Goal: Information Seeking & Learning: Understand process/instructions

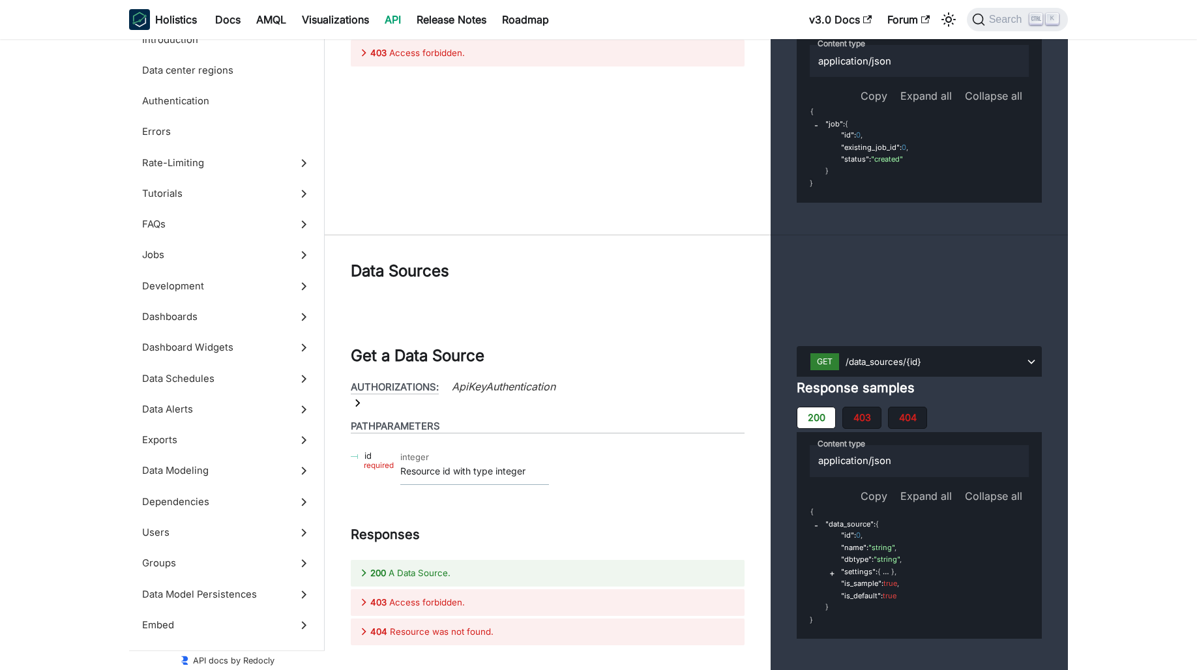
scroll to position [47256, 0]
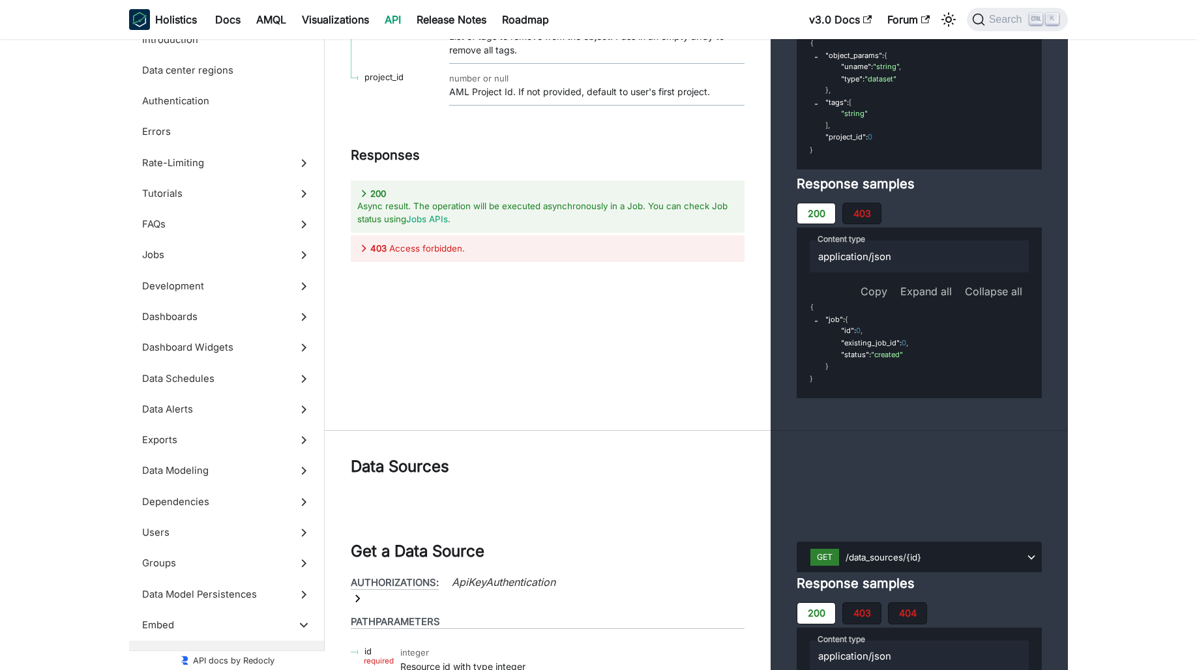
scroll to position [46942, 0]
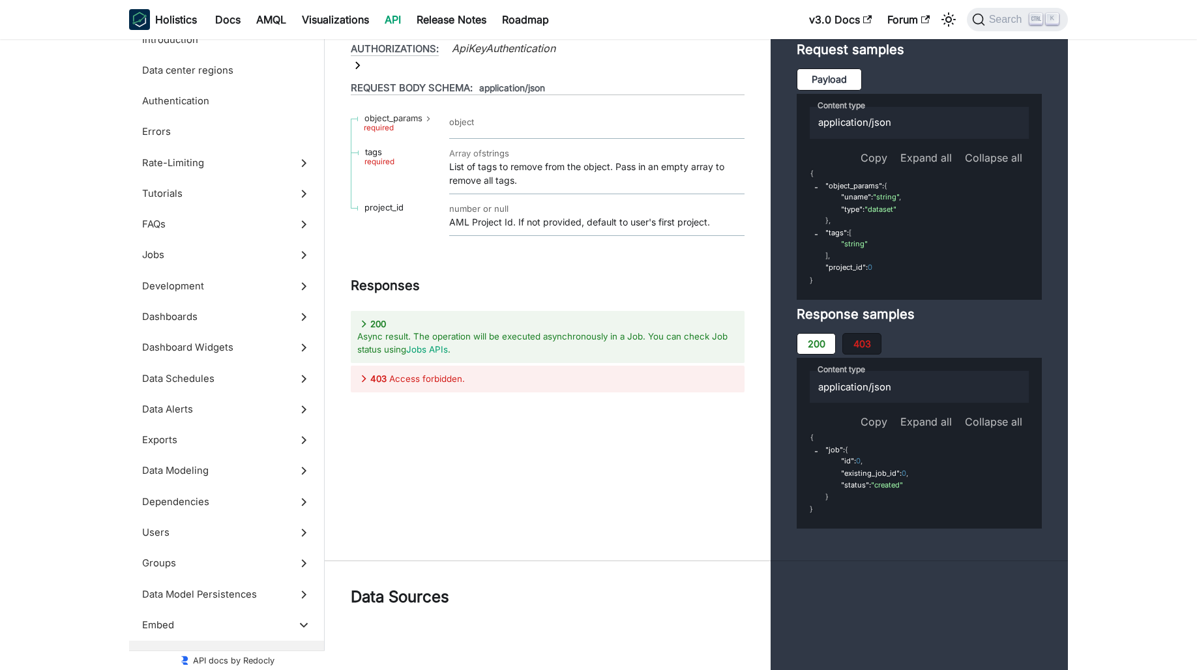
drag, startPoint x: 498, startPoint y: 275, endPoint x: 664, endPoint y: 291, distance: 167.0
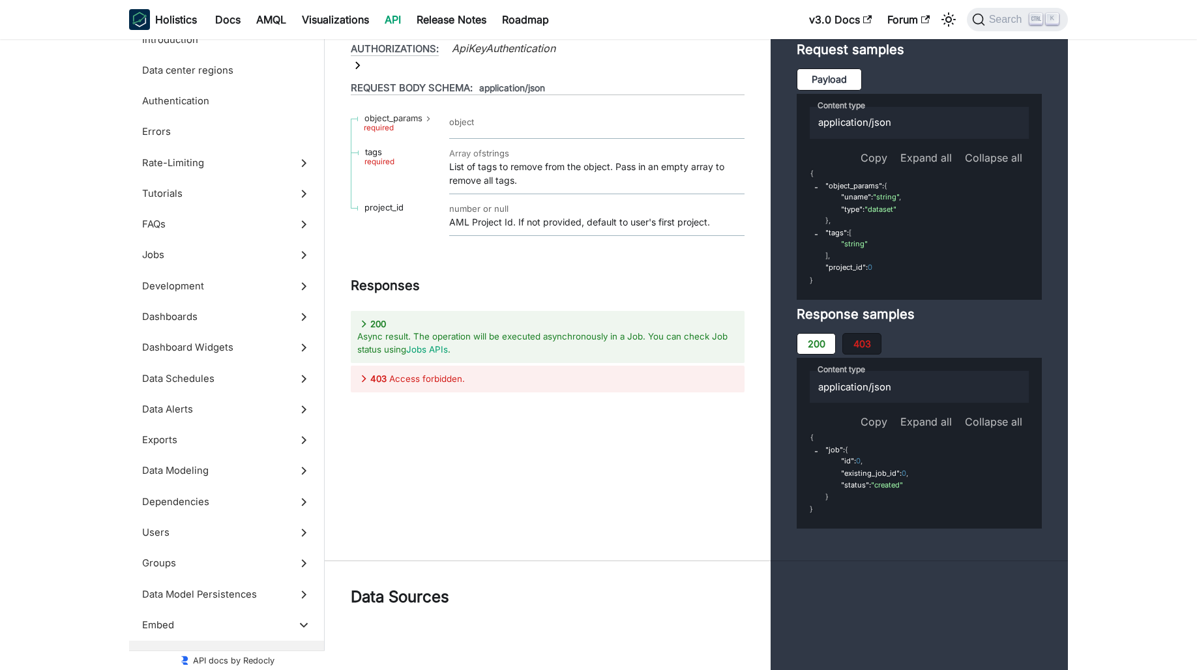
scroll to position [47138, 0]
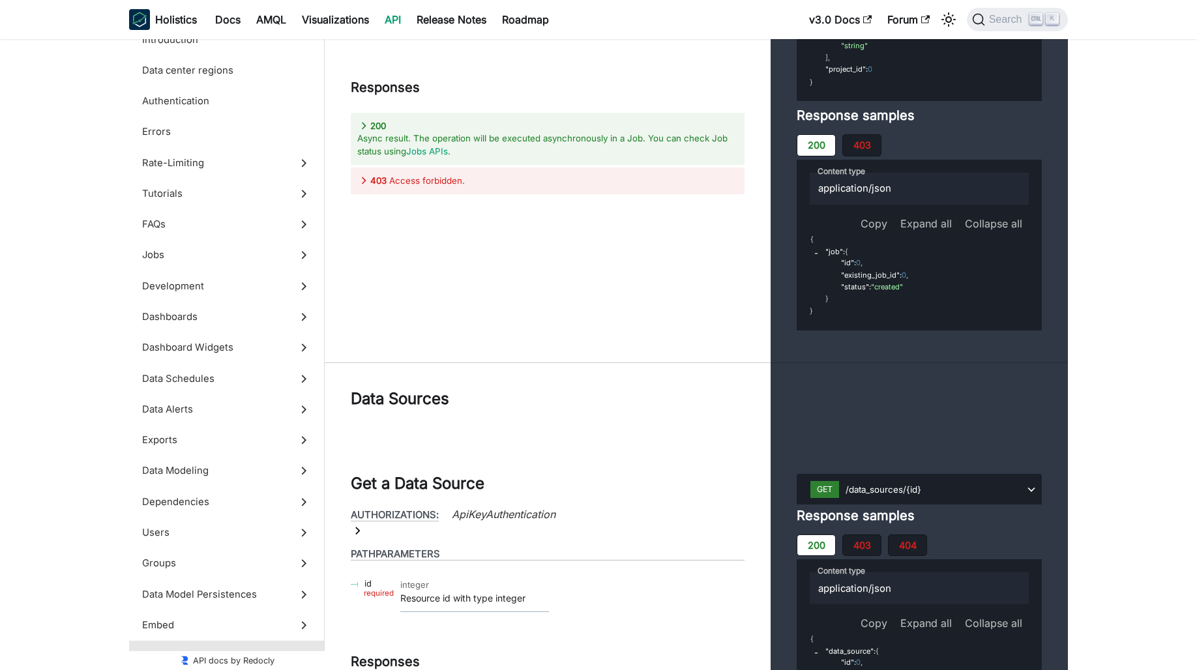
scroll to position [47333, 0]
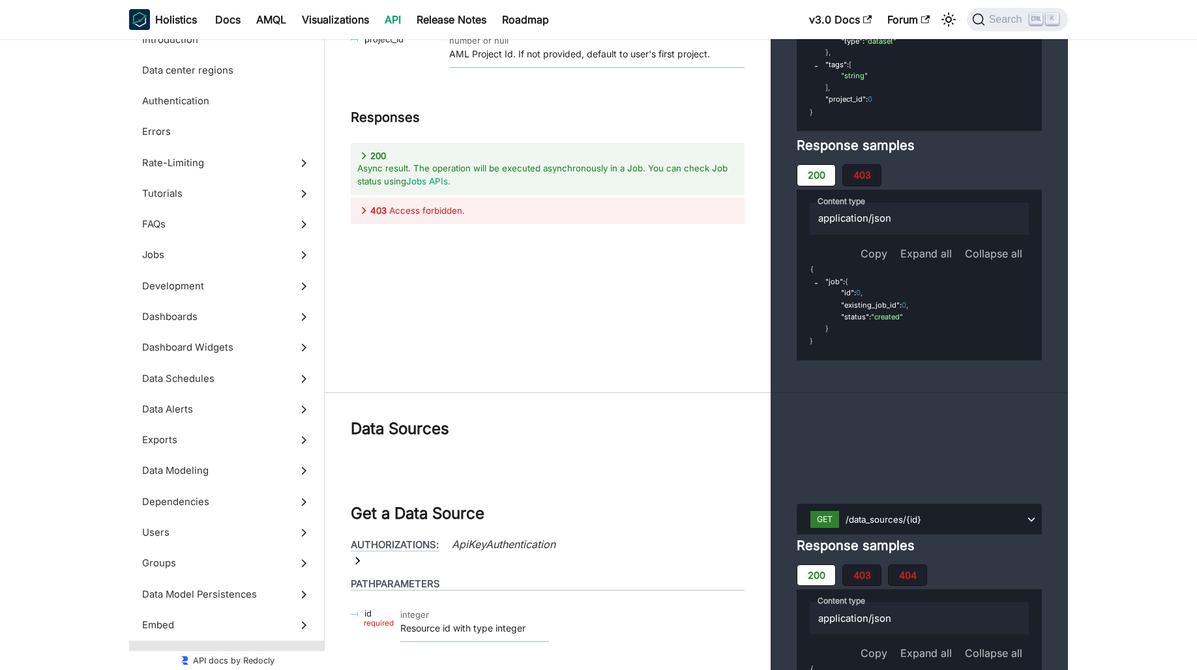
scroll to position [47398, 0]
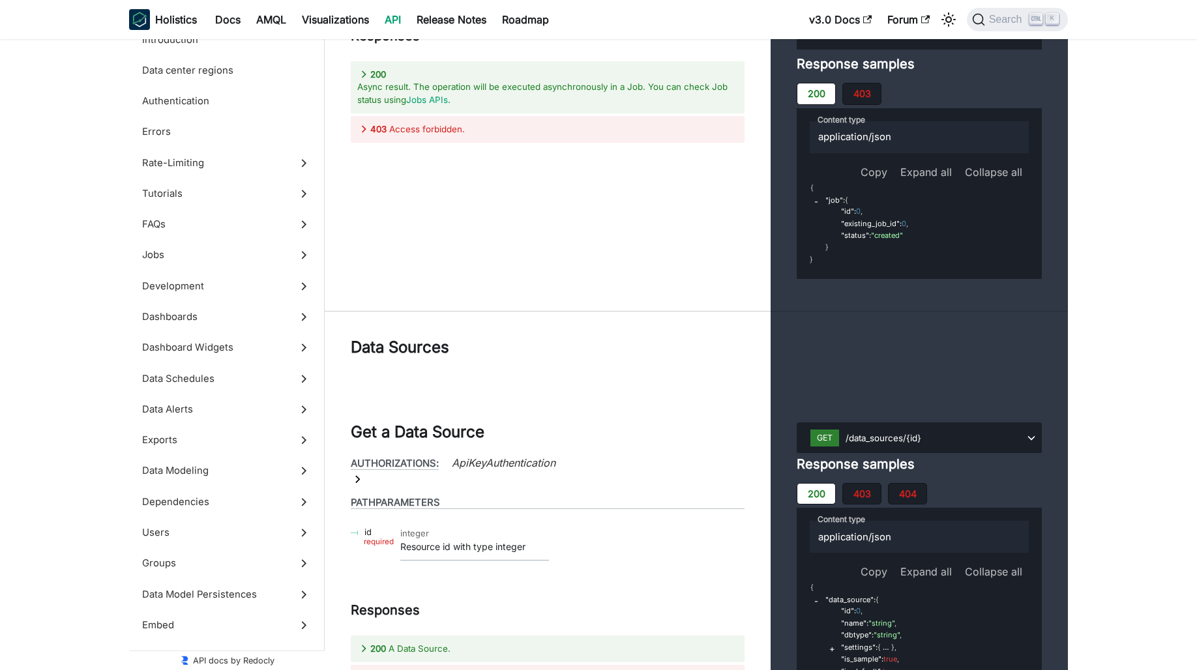
scroll to position [47203, 0]
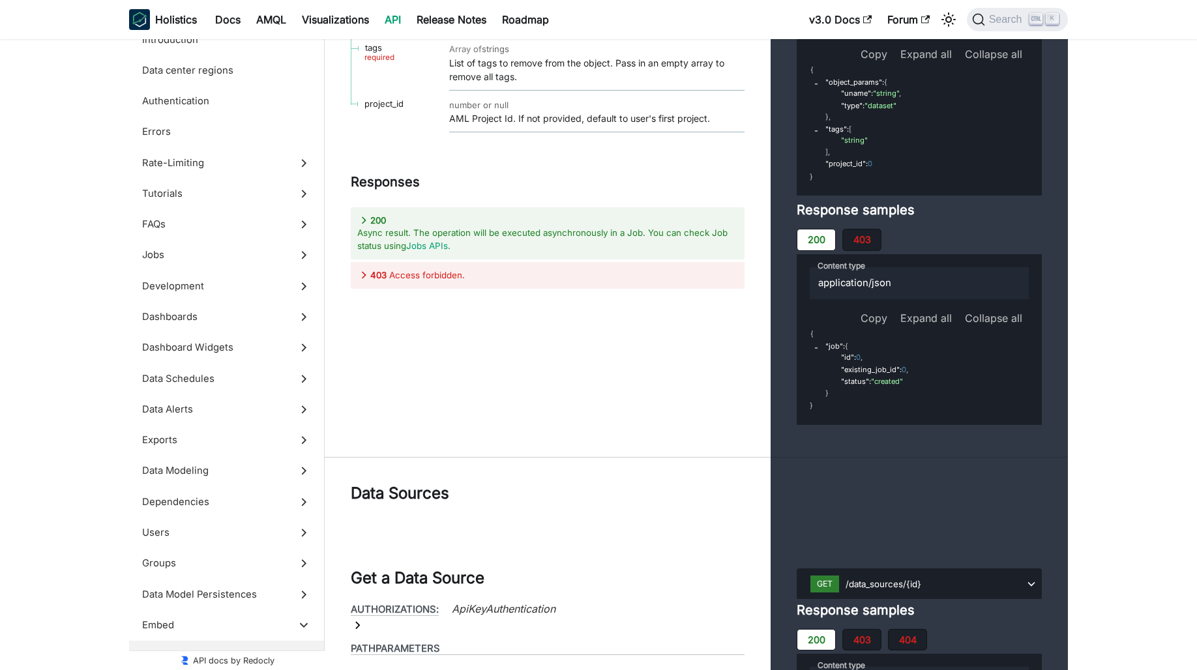
scroll to position [47007, 0]
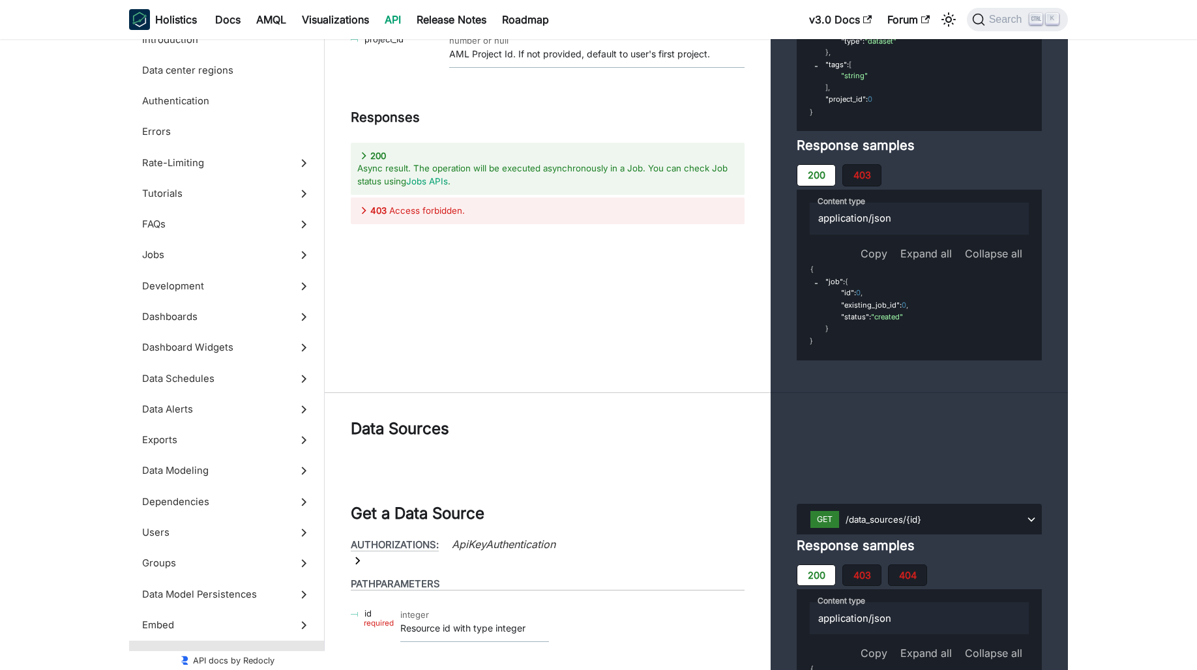
scroll to position [47463, 0]
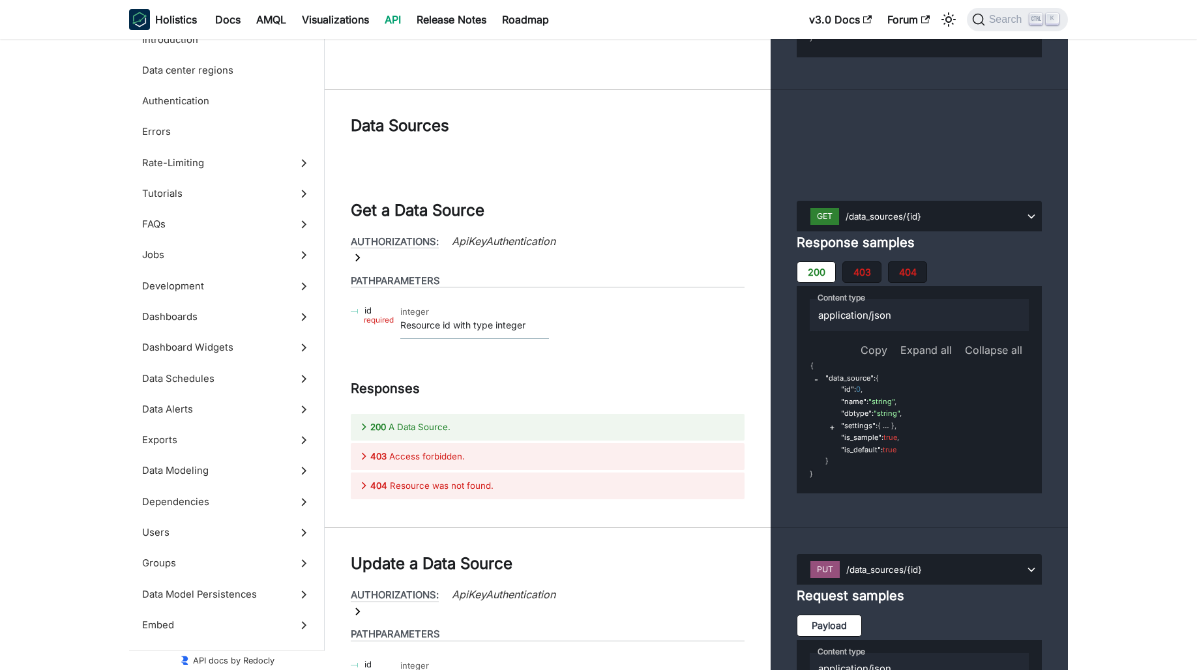
scroll to position [47529, 0]
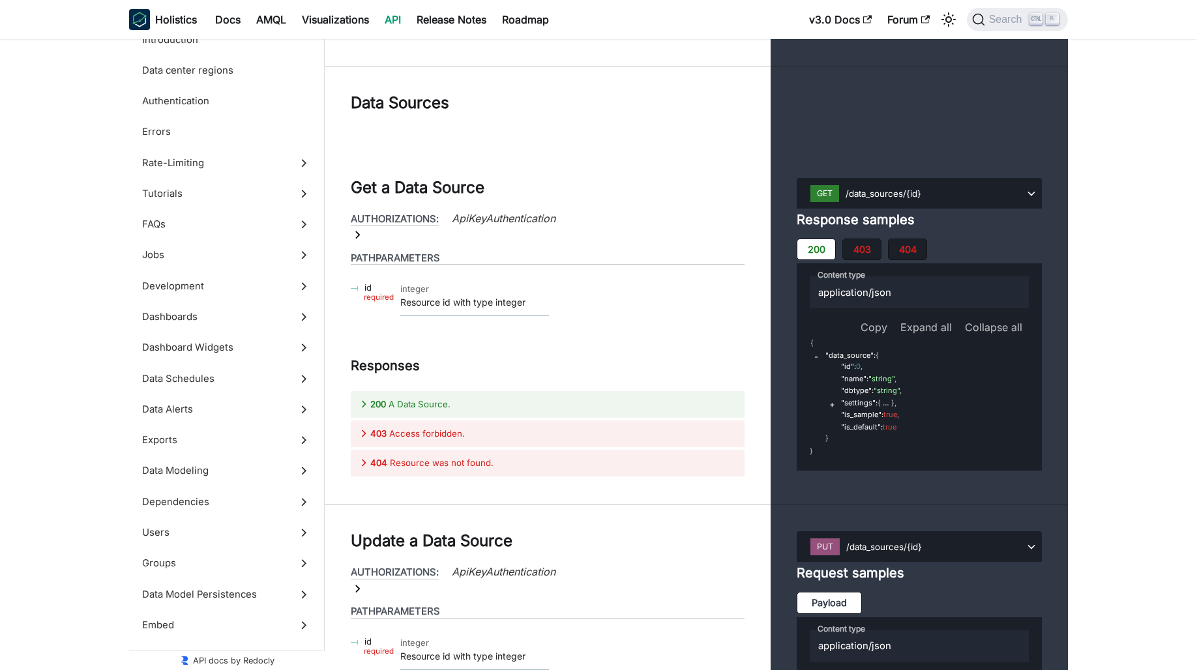
drag, startPoint x: 826, startPoint y: 438, endPoint x: 802, endPoint y: 320, distance: 120.3
copy code "{ "object_params" : { "uname" : "string" , "type" : "dataset" } , "tags" : [ "s…"
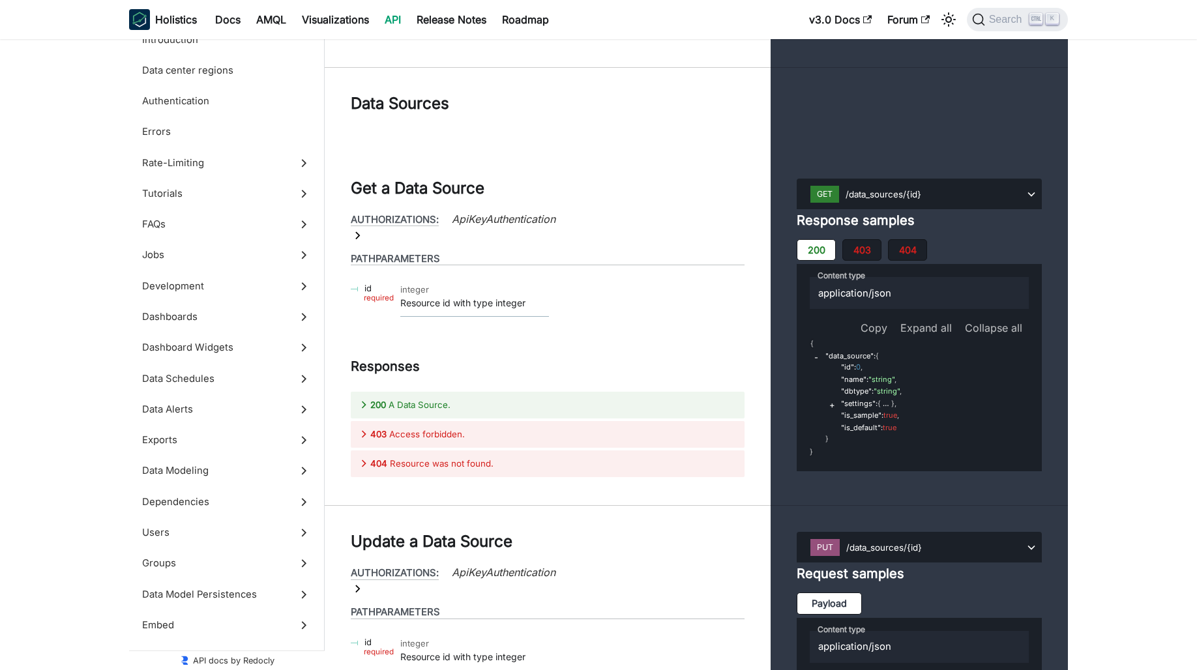
scroll to position [47724, 0]
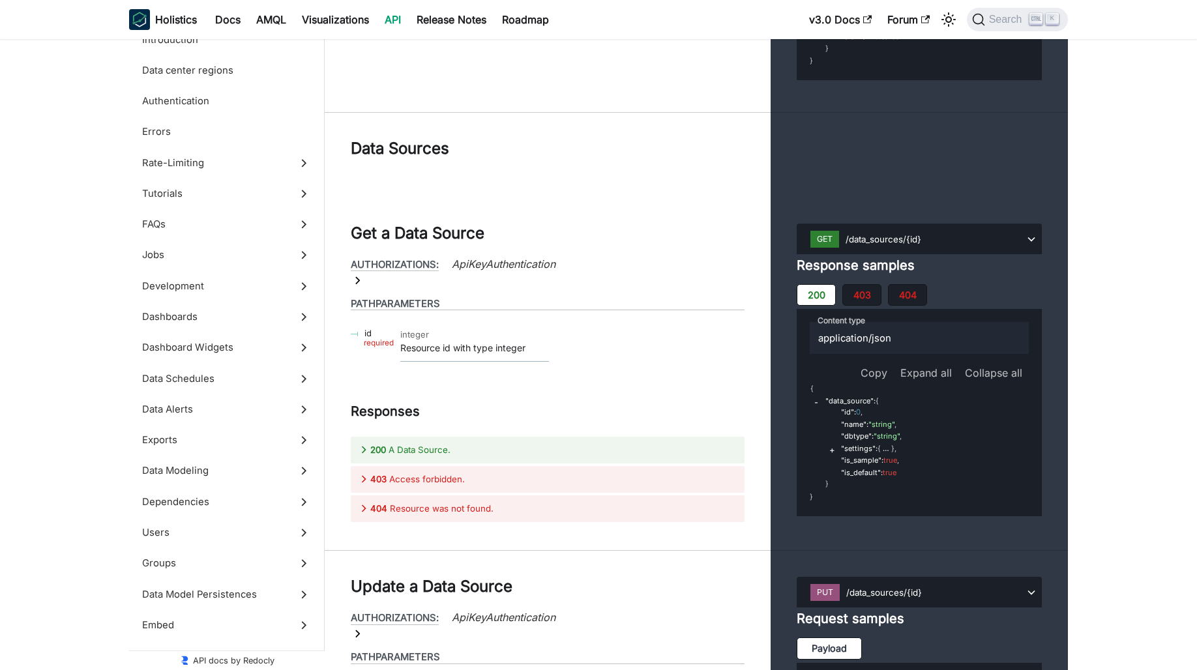
scroll to position [47529, 0]
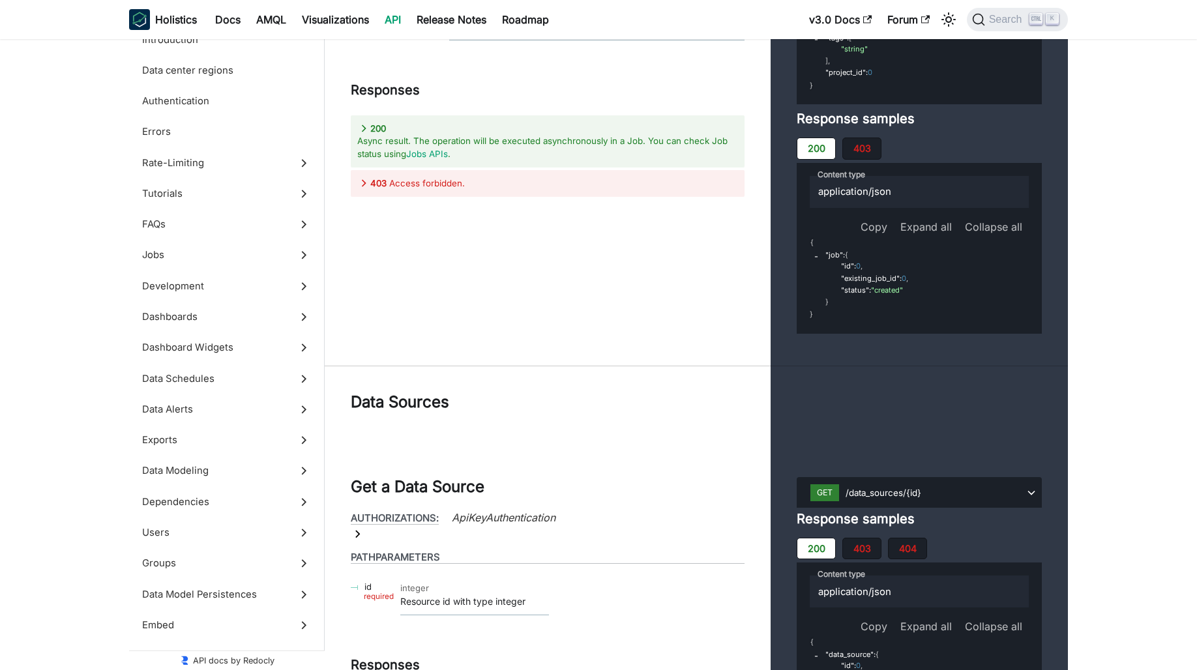
scroll to position [47333, 0]
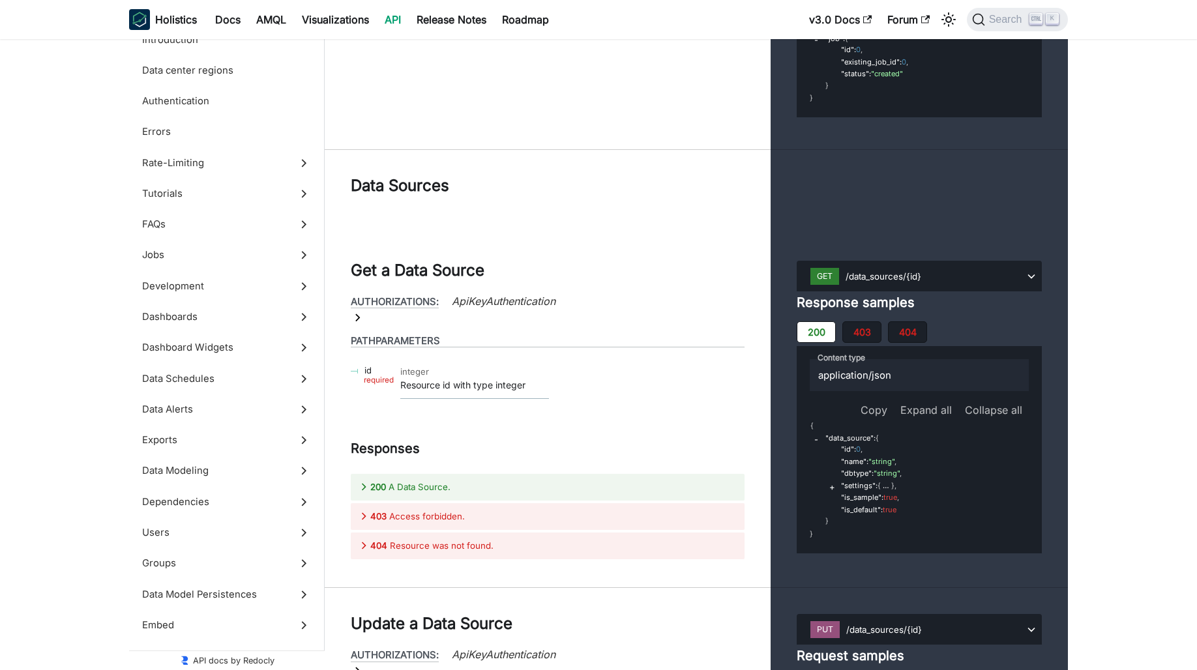
scroll to position [47724, 0]
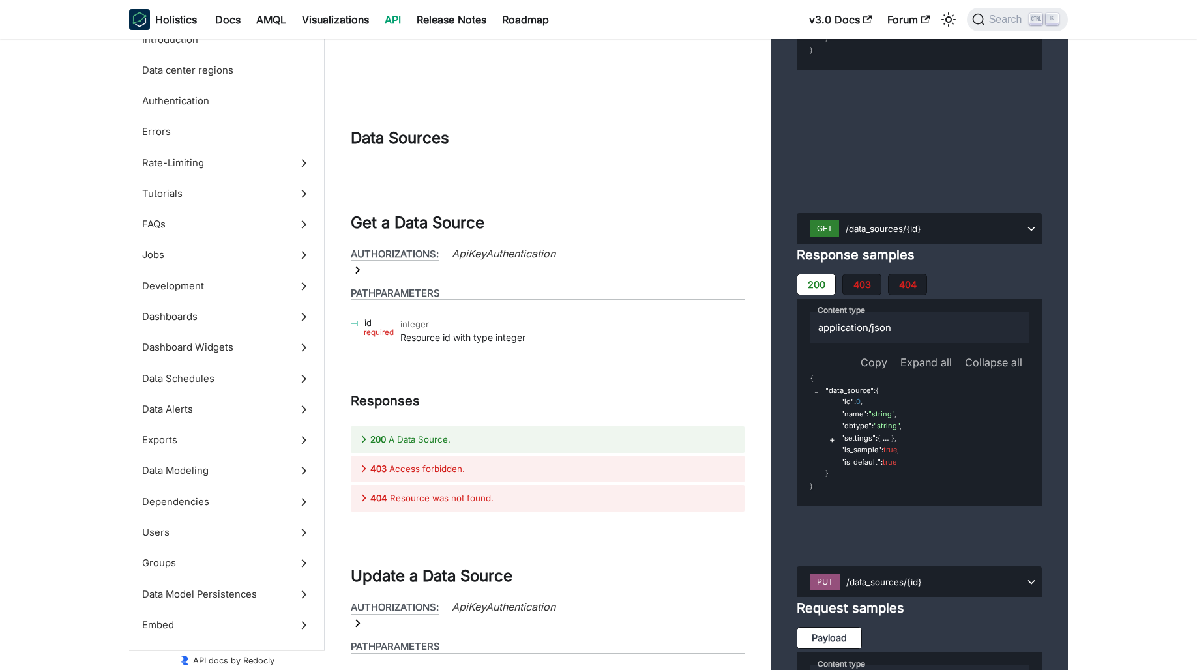
scroll to position [47529, 0]
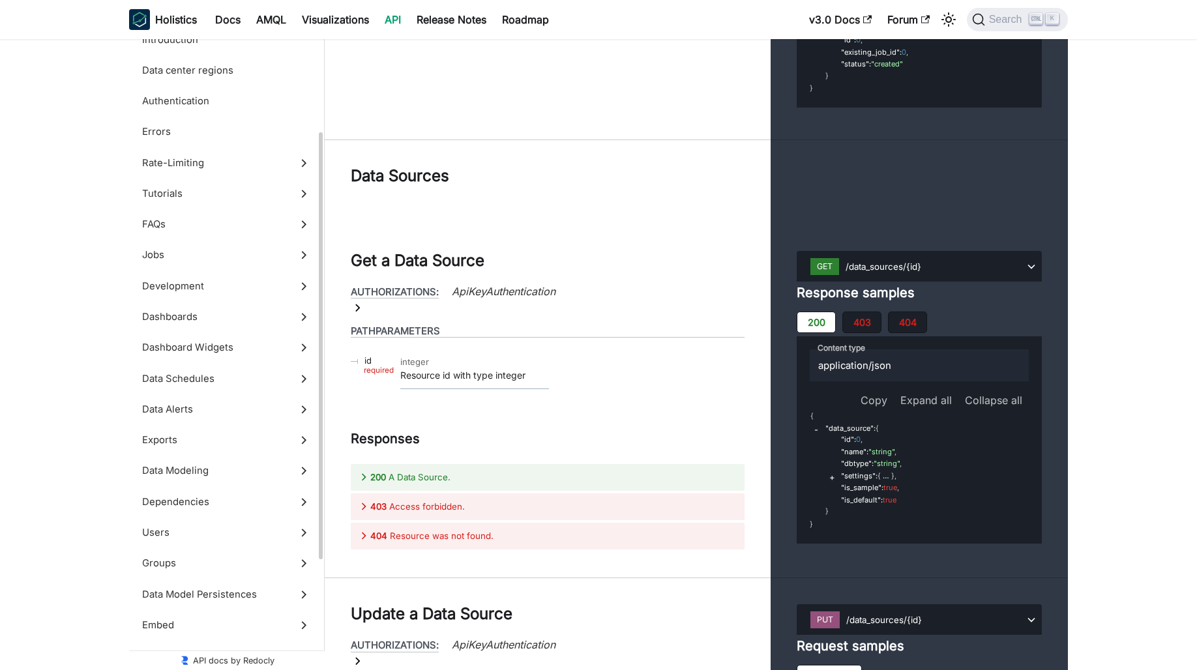
scroll to position [65, 0]
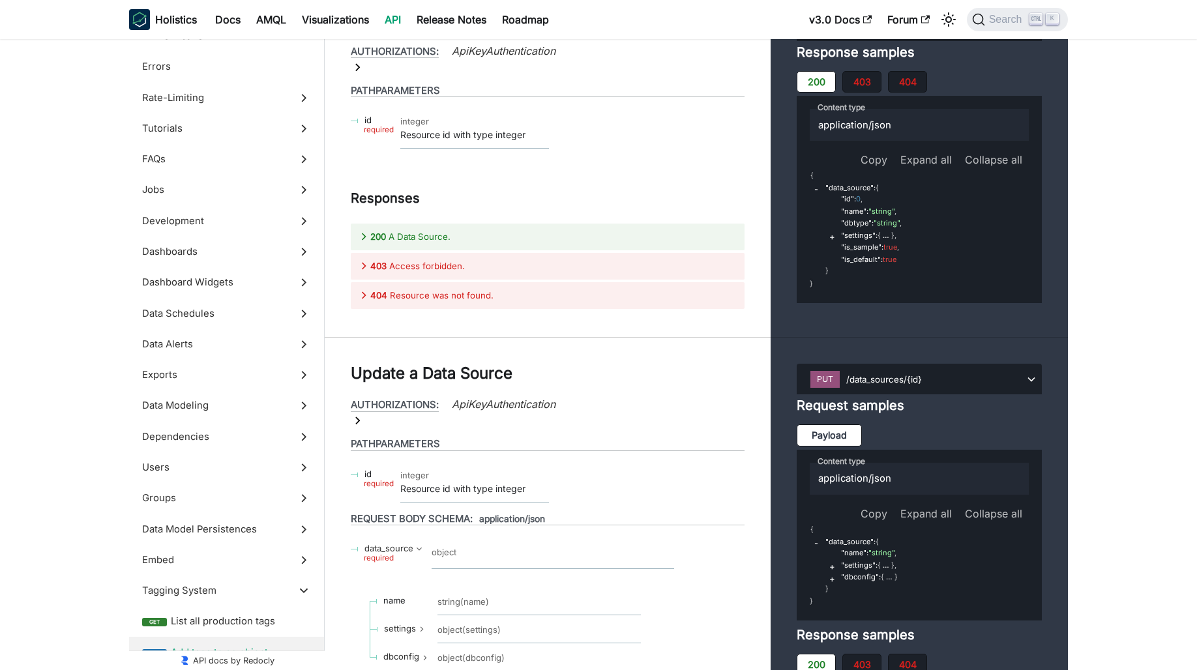
scroll to position [47724, 0]
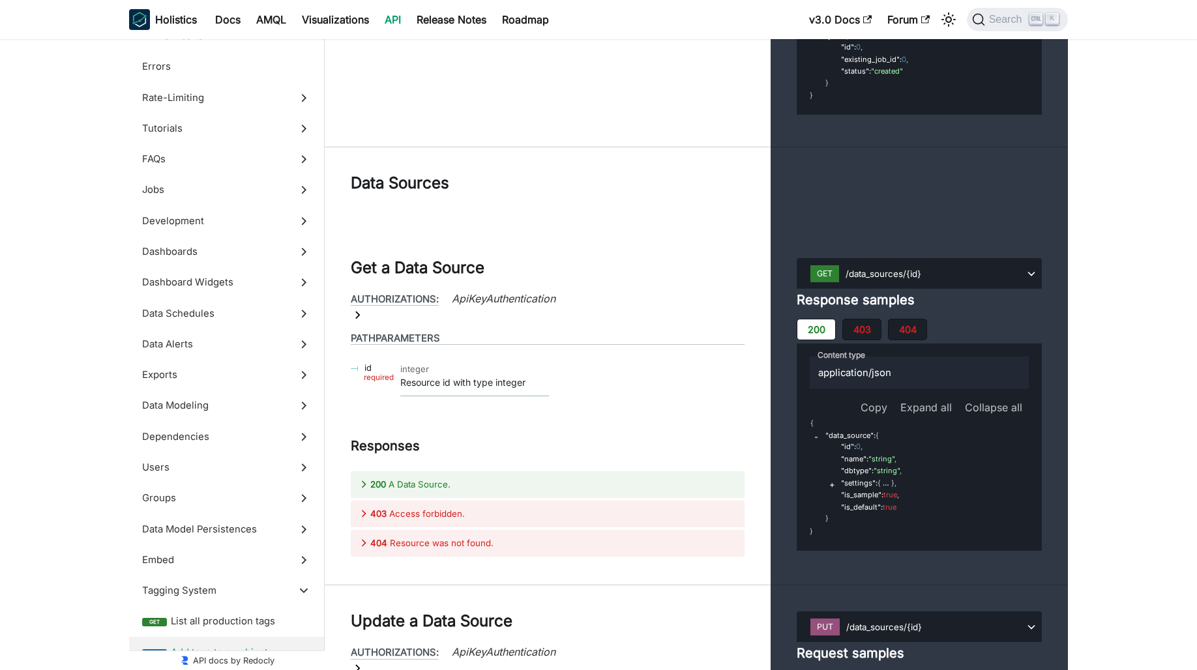
scroll to position [47529, 0]
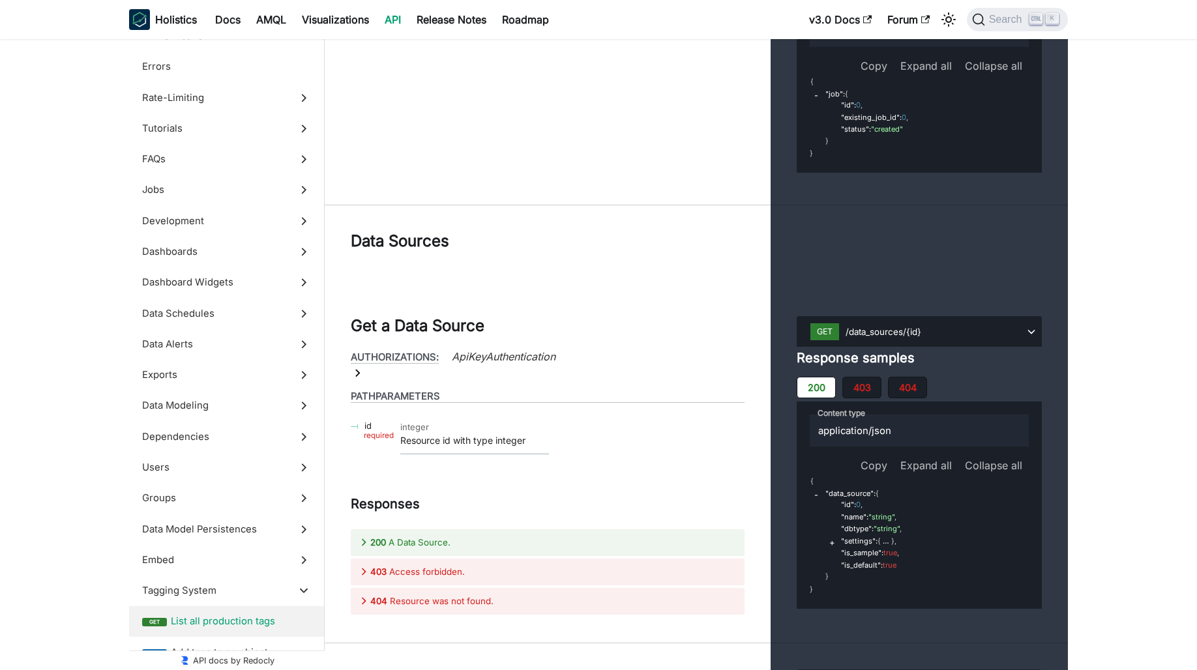
drag, startPoint x: 554, startPoint y: 352, endPoint x: 594, endPoint y: 404, distance: 65.6
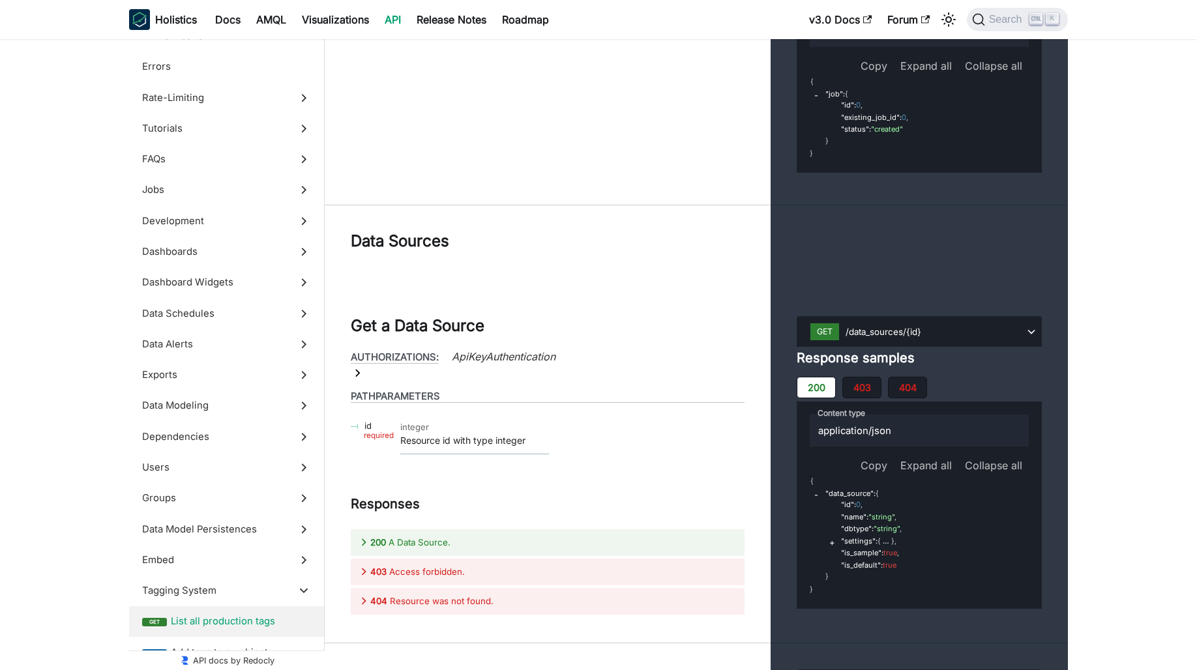
drag, startPoint x: 667, startPoint y: 359, endPoint x: 682, endPoint y: 396, distance: 40.7
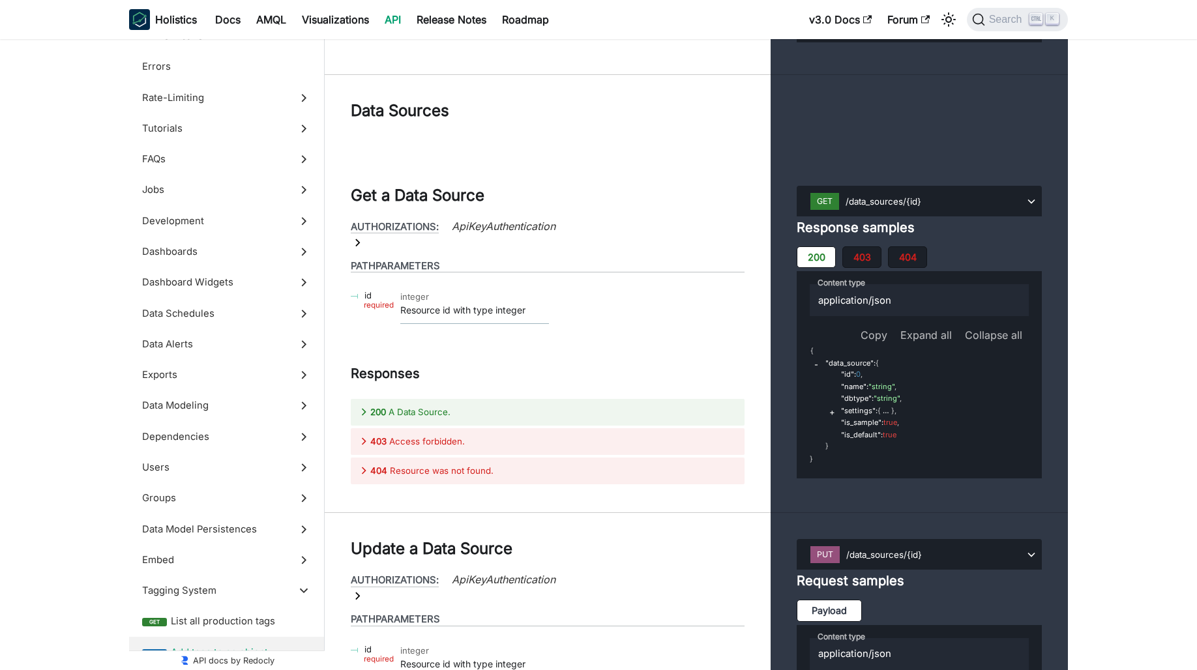
scroll to position [47529, 0]
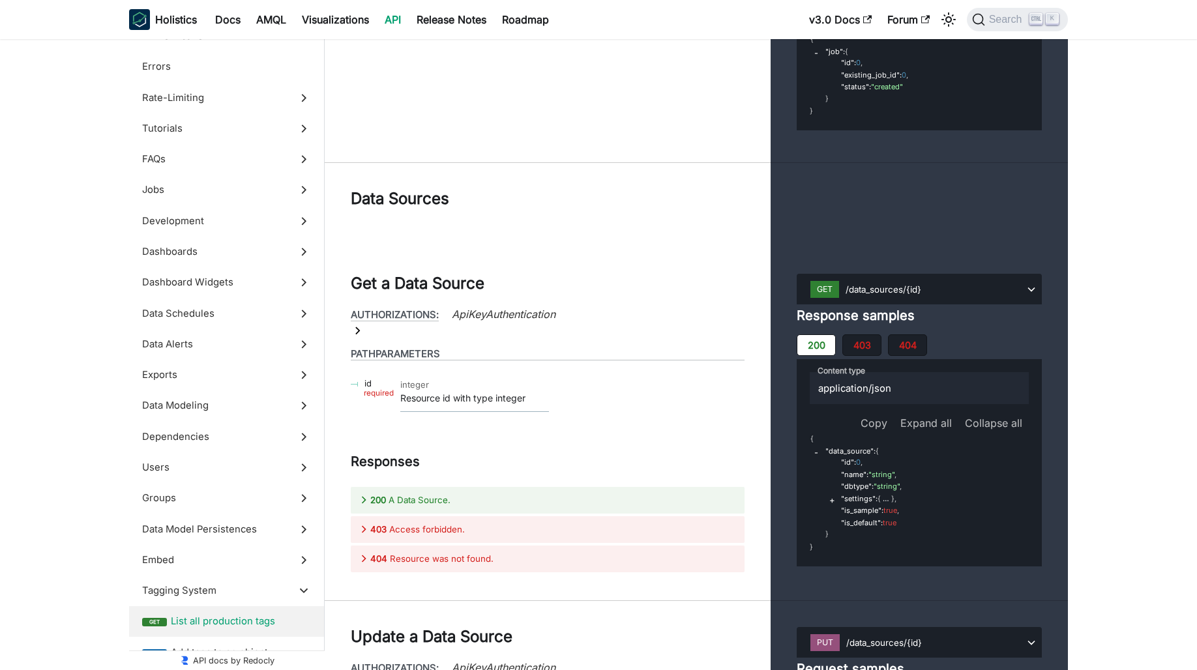
scroll to position [47594, 0]
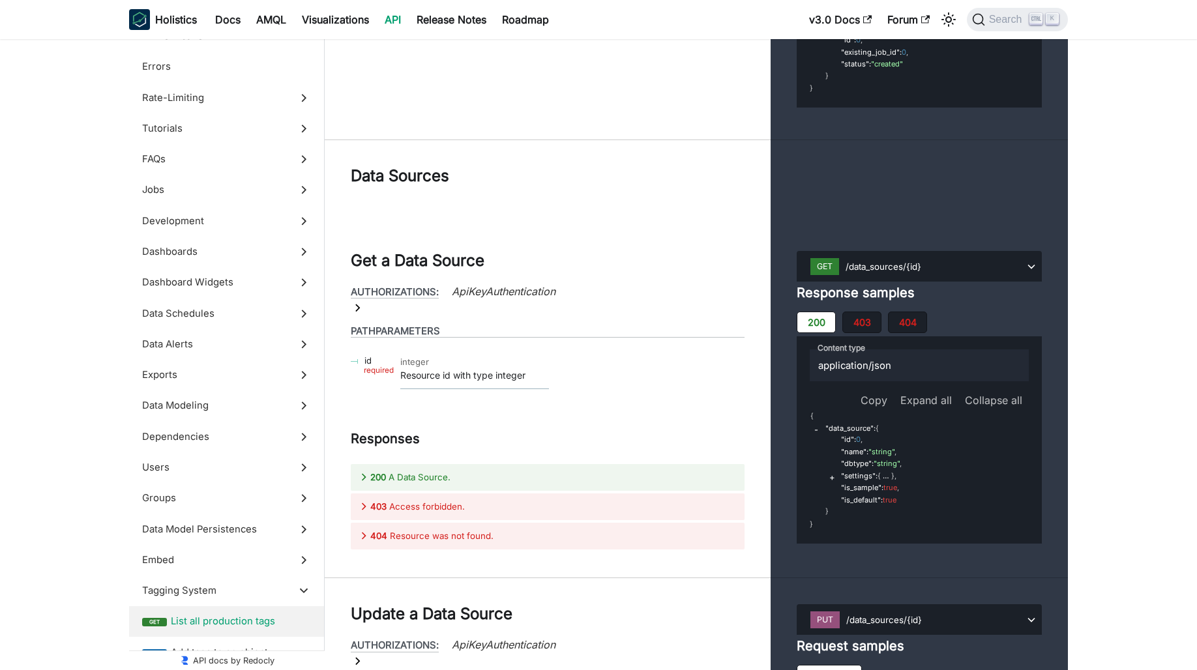
drag, startPoint x: 512, startPoint y: 246, endPoint x: 572, endPoint y: 310, distance: 87.2
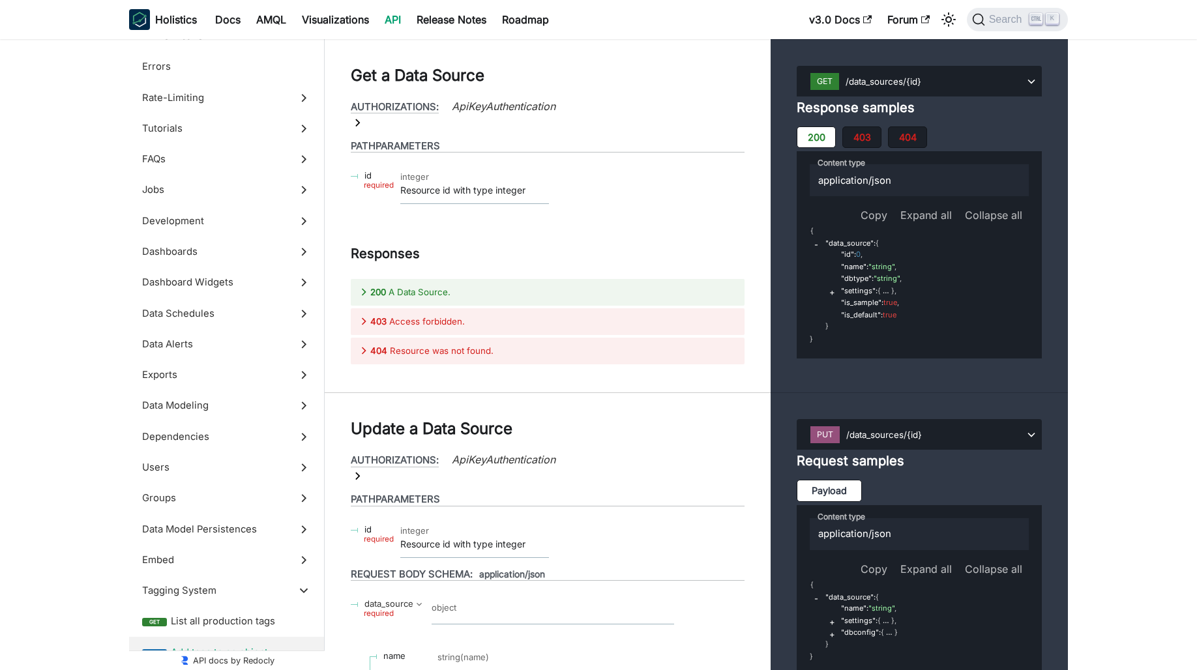
scroll to position [47789, 0]
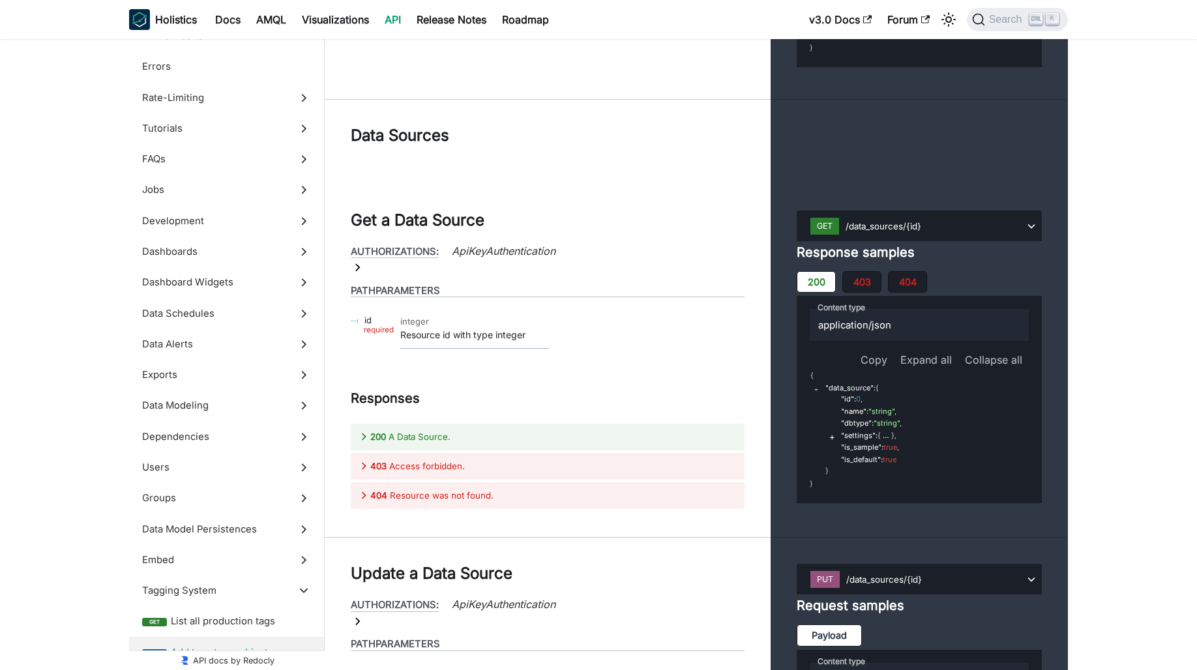
scroll to position [48050, 0]
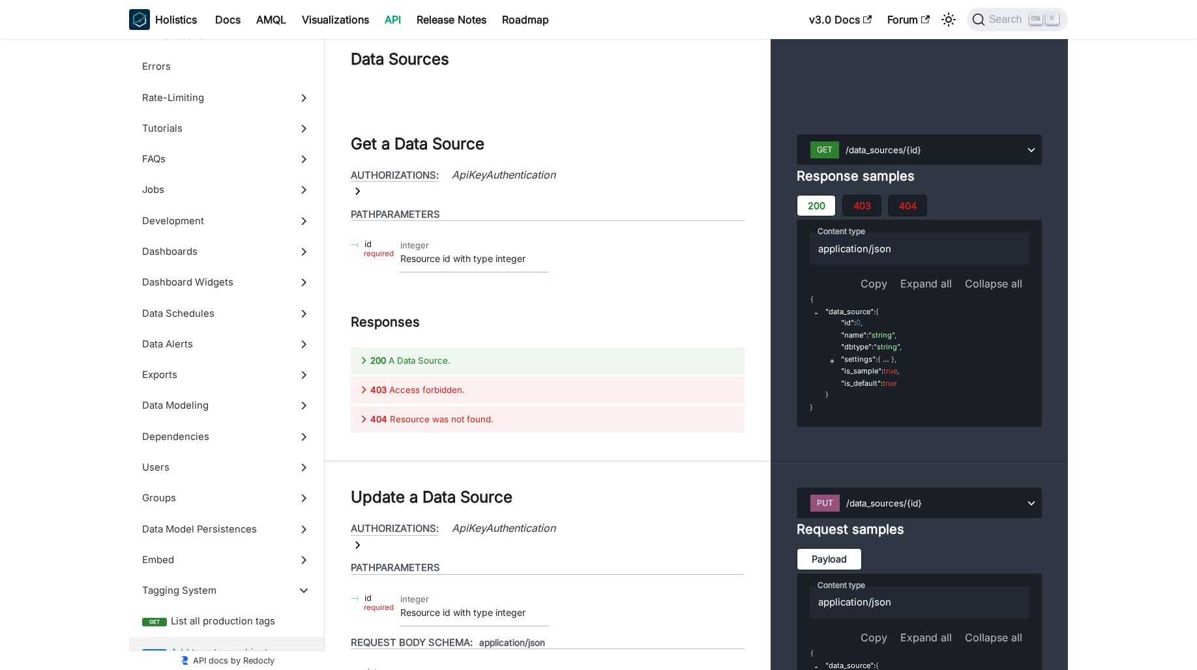
scroll to position [47920, 0]
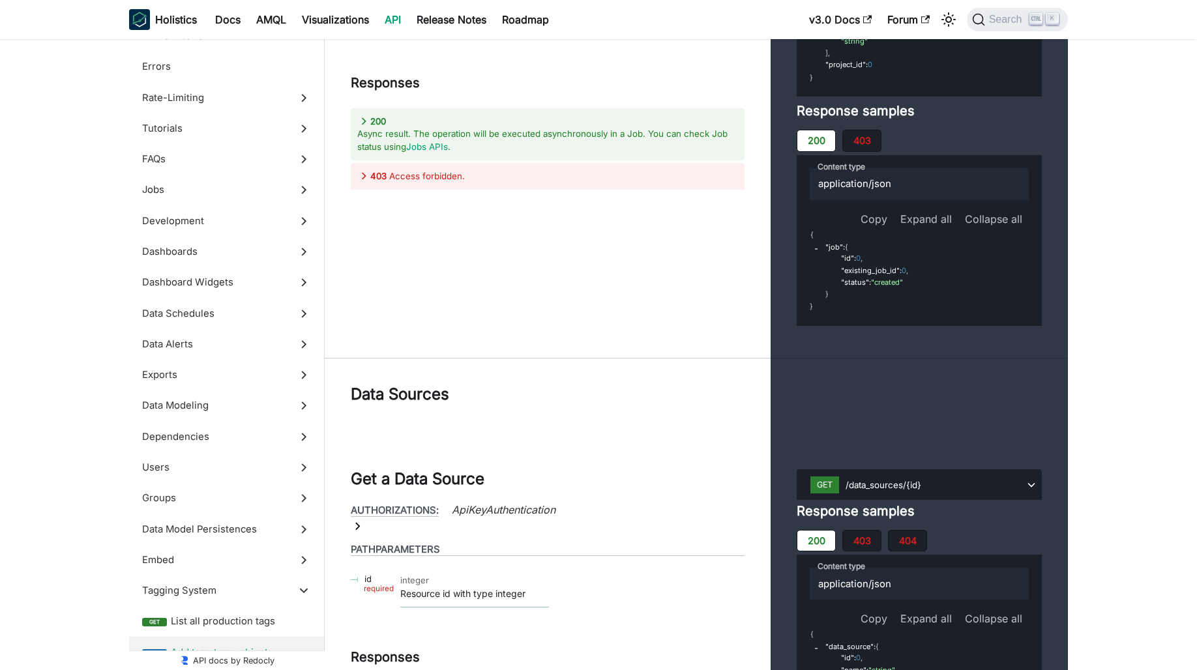
scroll to position [47594, 0]
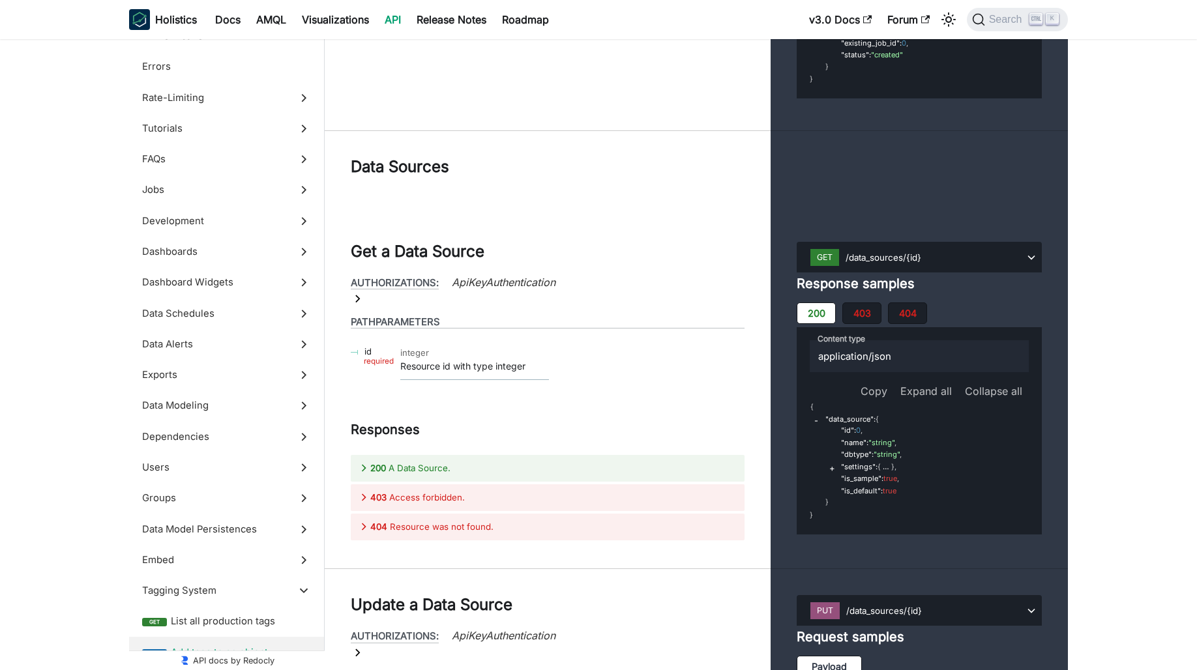
scroll to position [47789, 0]
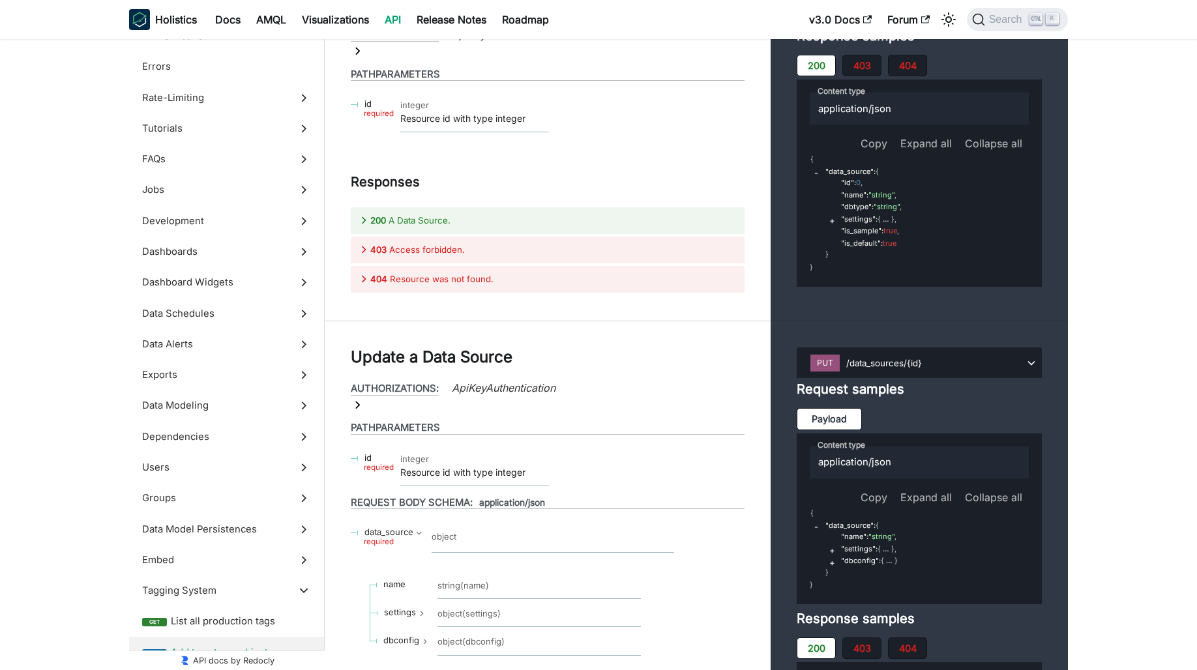
scroll to position [48115, 0]
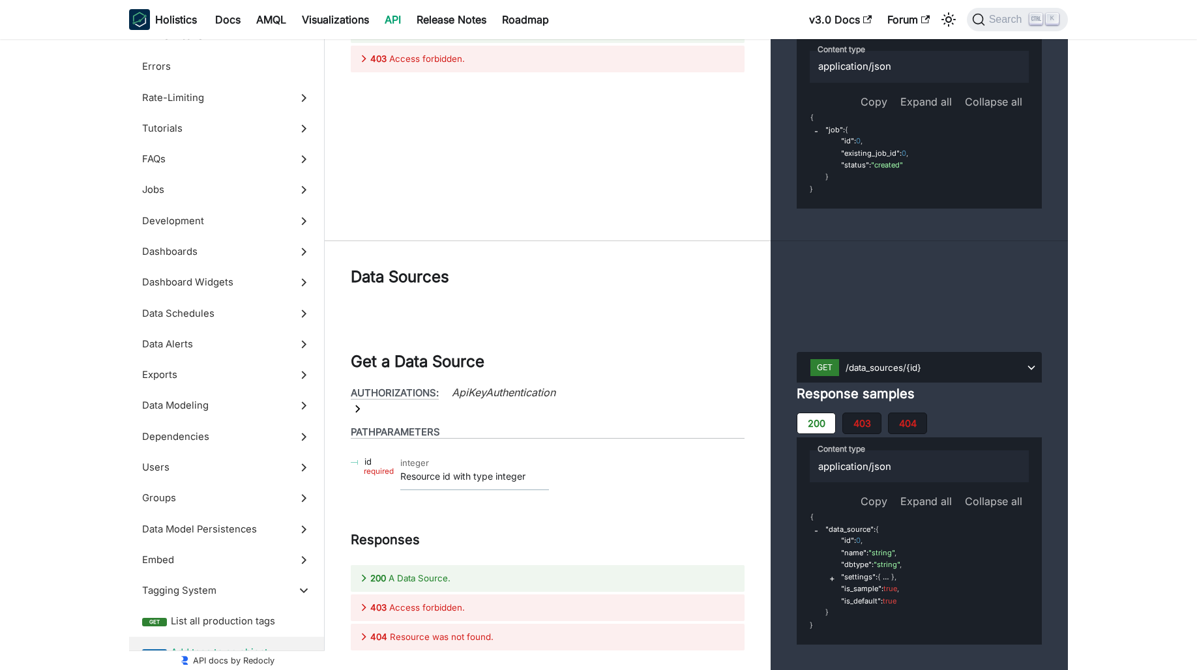
scroll to position [47594, 0]
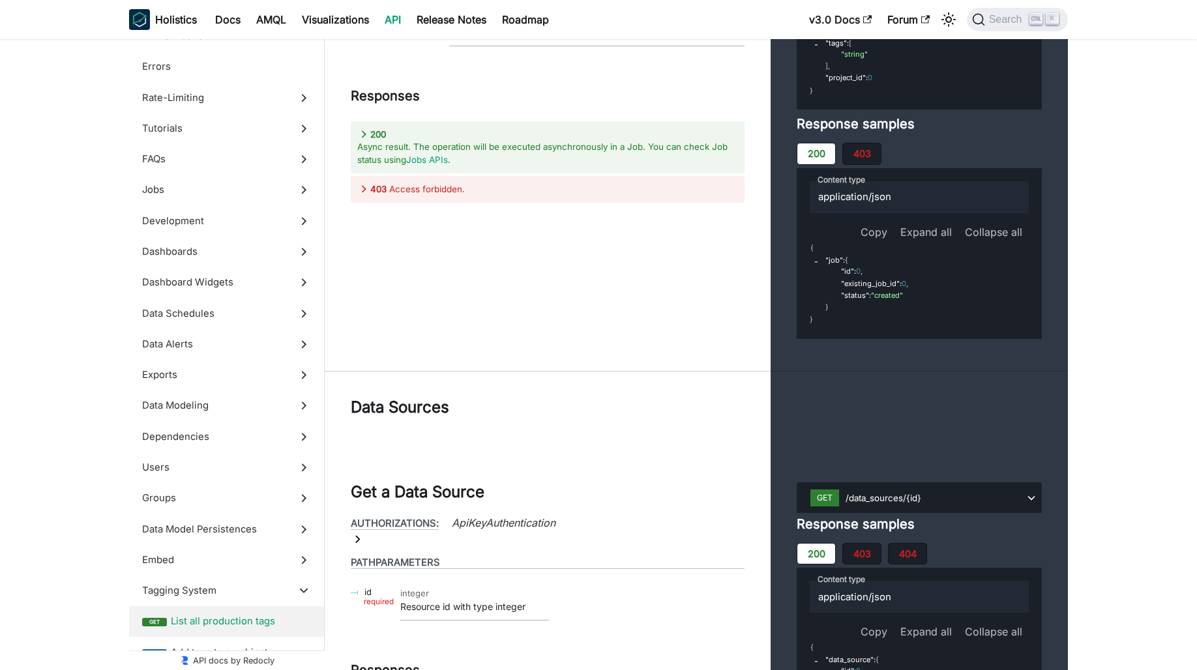
drag, startPoint x: 877, startPoint y: 176, endPoint x: 842, endPoint y: 153, distance: 42.5
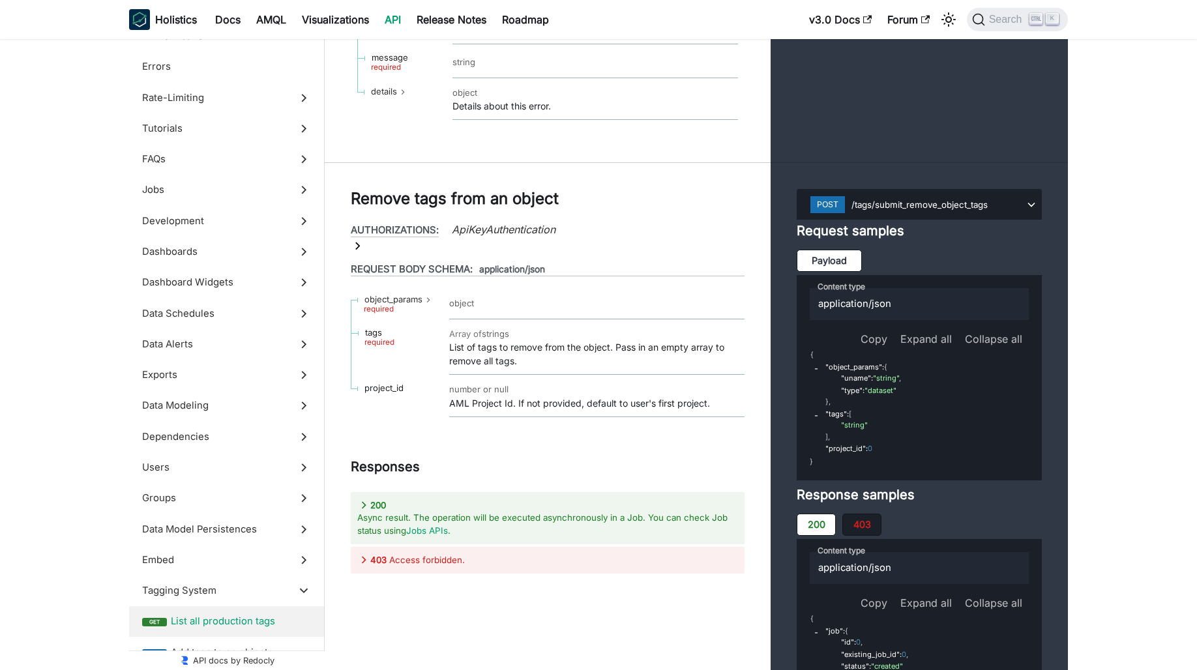
scroll to position [47203, 0]
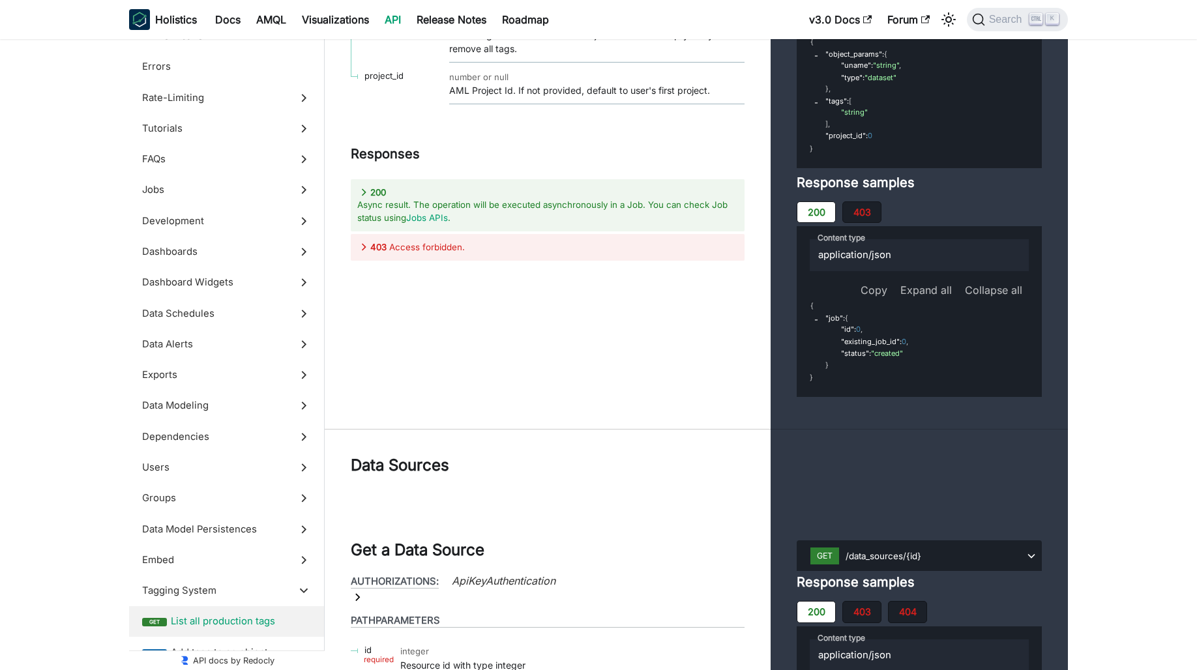
scroll to position [47463, 0]
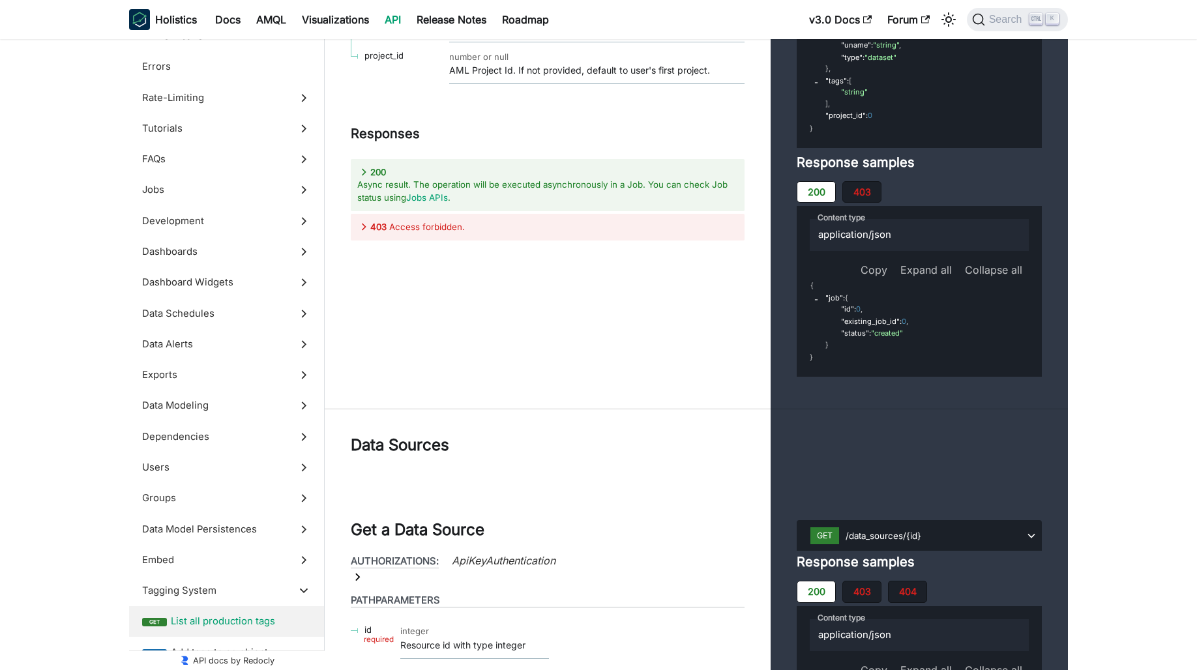
drag, startPoint x: 482, startPoint y: 318, endPoint x: 510, endPoint y: 332, distance: 31.5
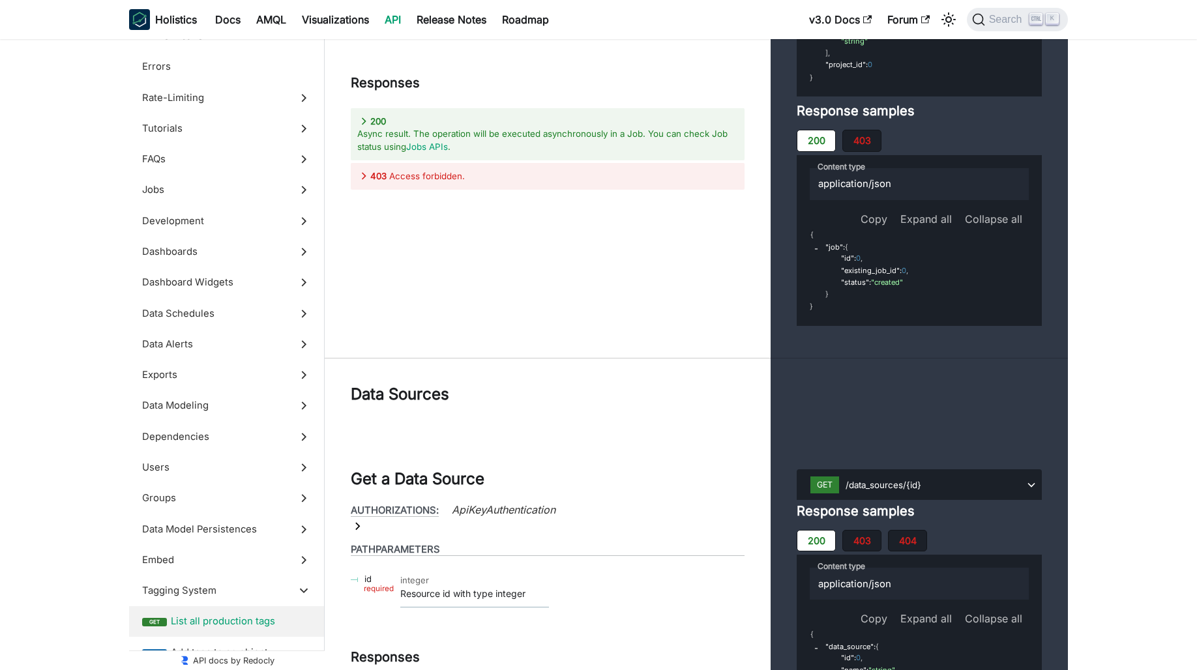
scroll to position [47724, 0]
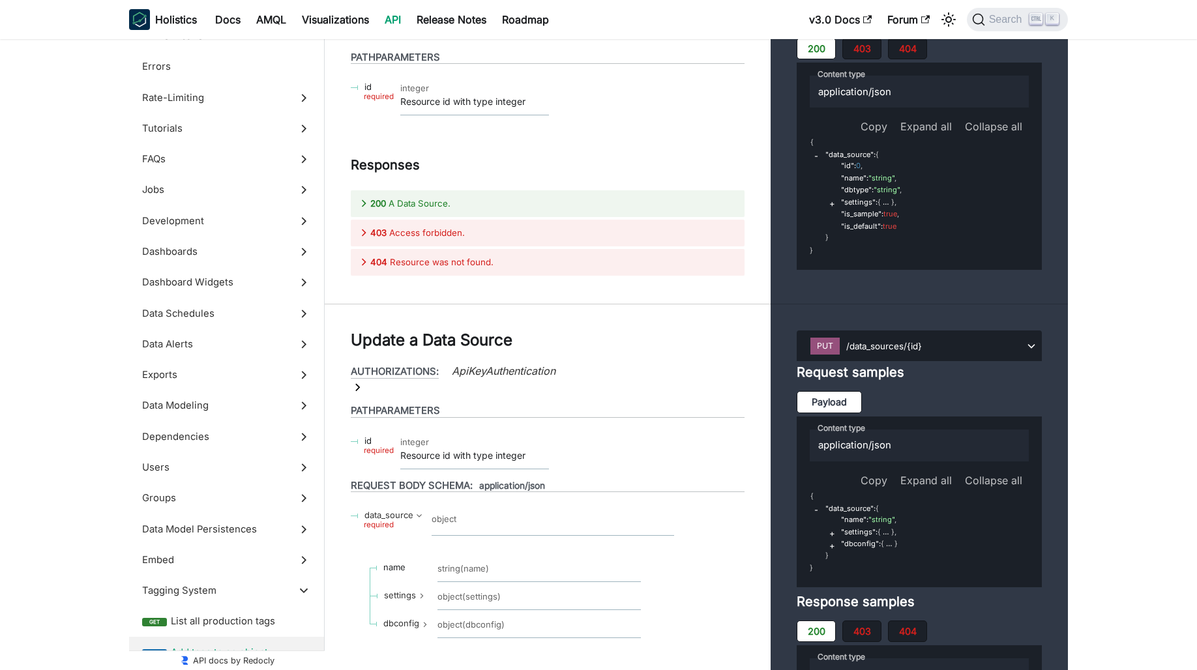
scroll to position [47529, 0]
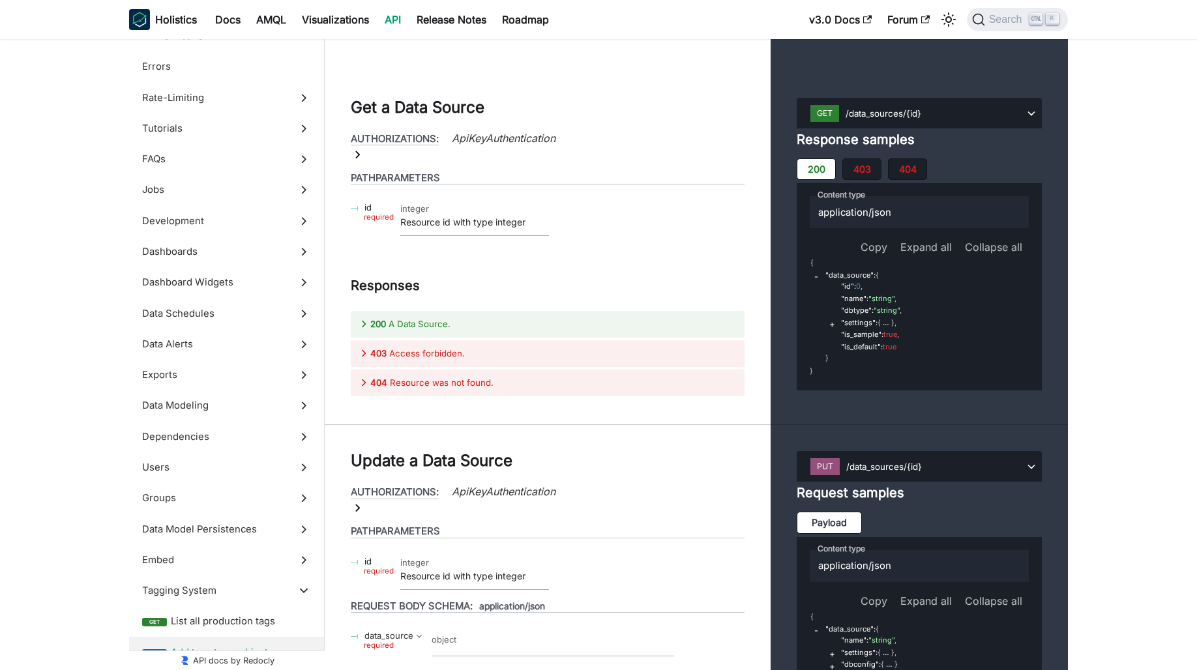
drag, startPoint x: 419, startPoint y: 141, endPoint x: 576, endPoint y: 147, distance: 156.6
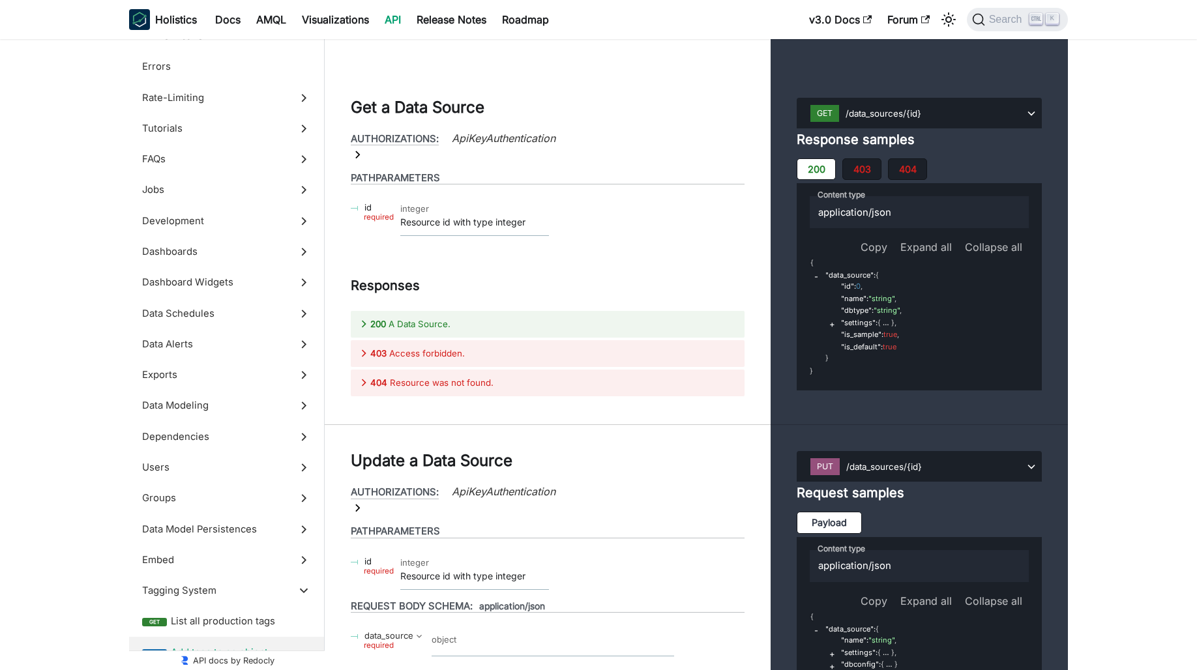
drag, startPoint x: 677, startPoint y: 361, endPoint x: 610, endPoint y: 415, distance: 87.2
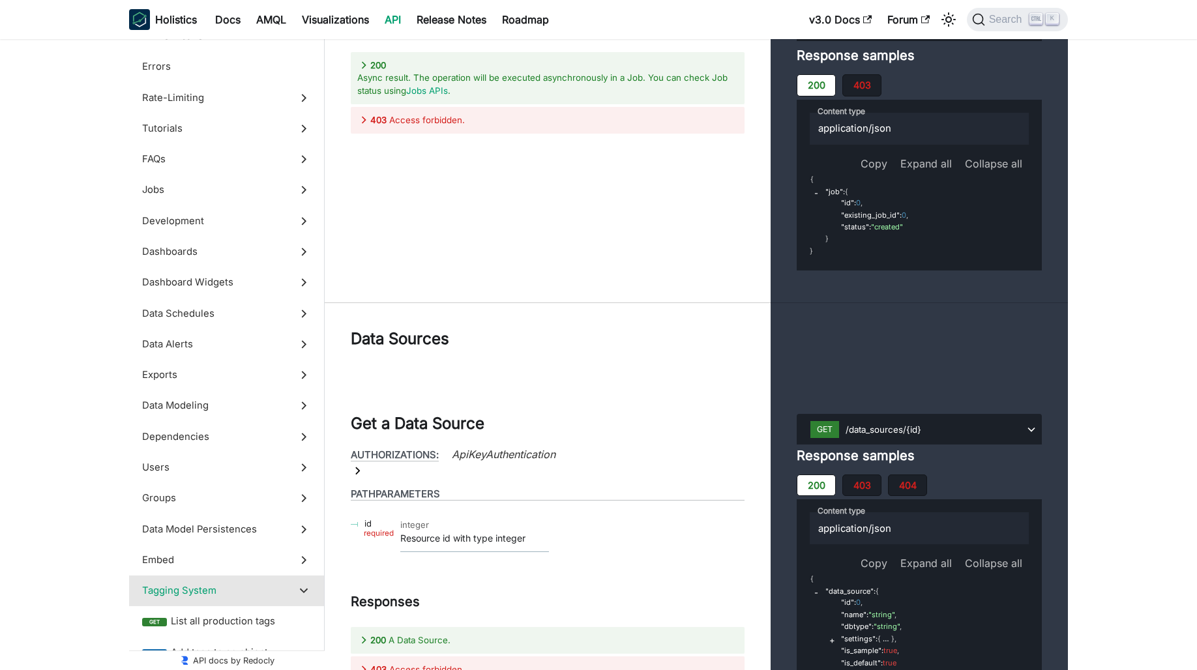
scroll to position [47138, 0]
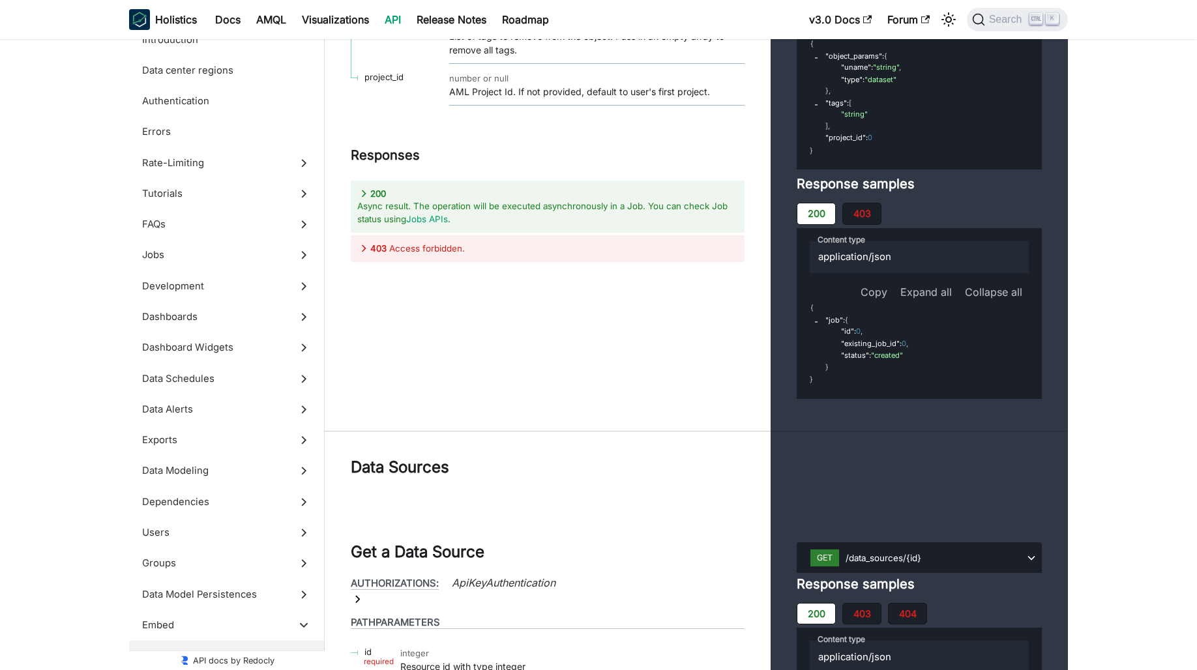
scroll to position [47007, 0]
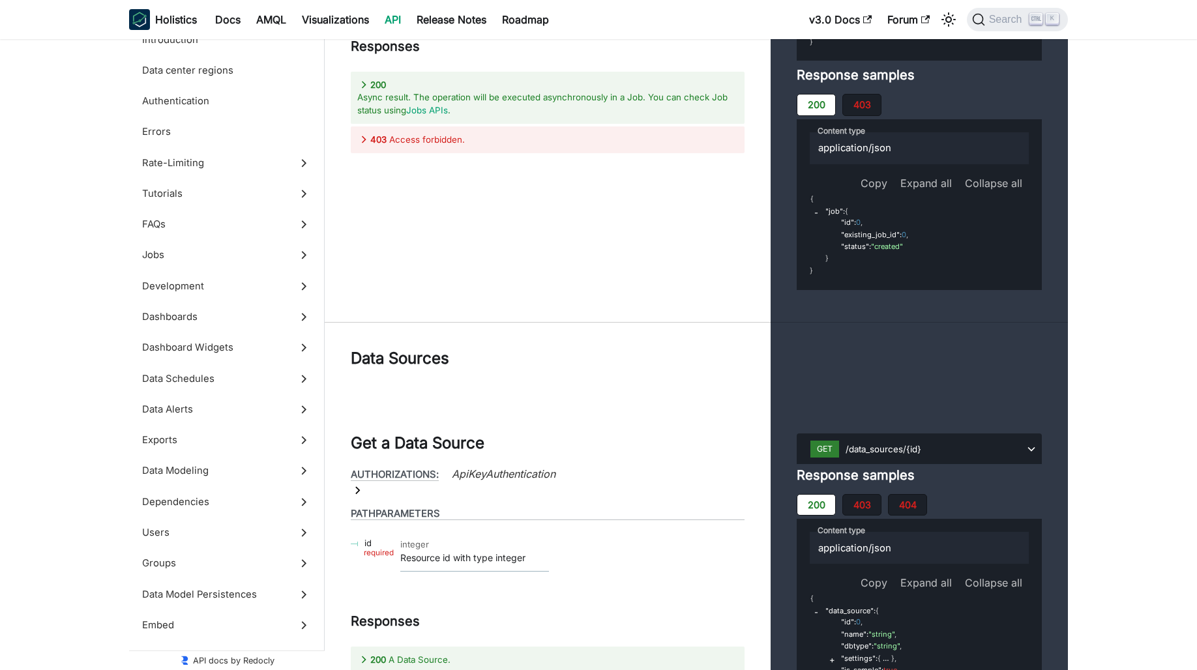
scroll to position [47138, 0]
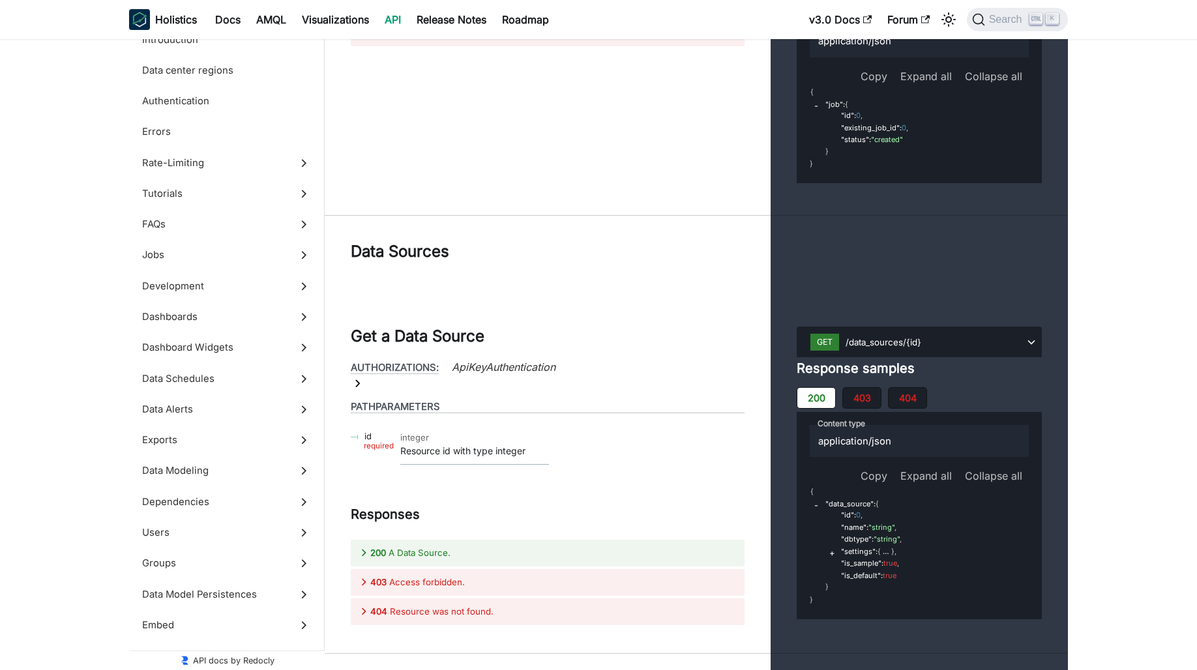
scroll to position [47463, 0]
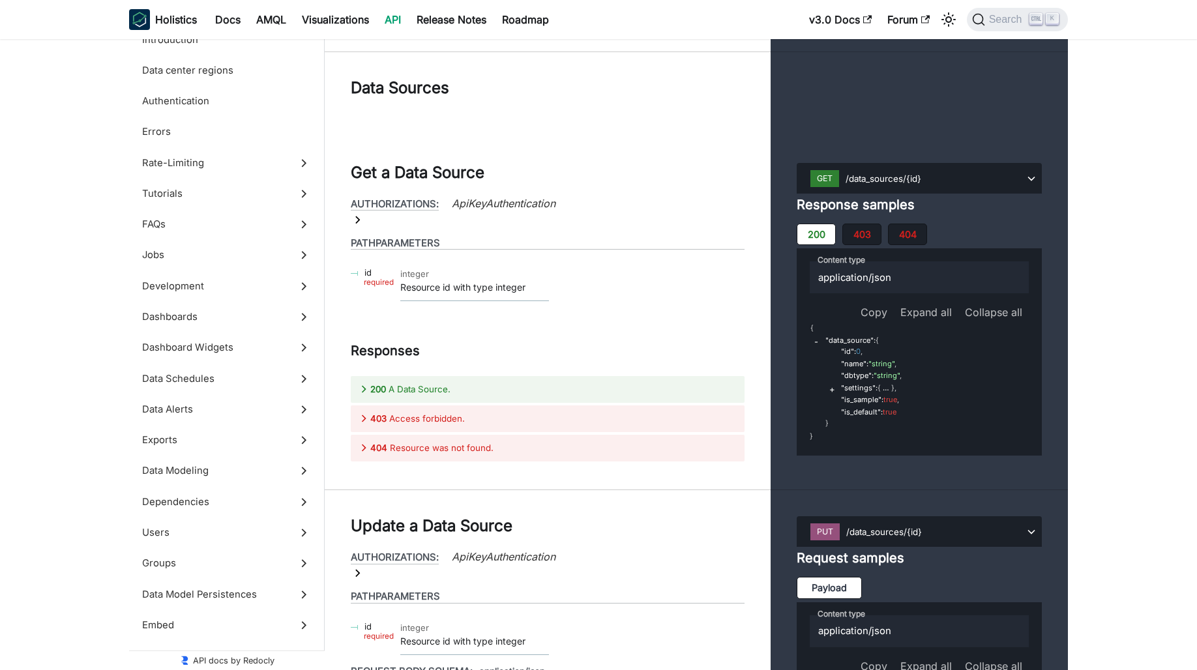
drag, startPoint x: 458, startPoint y: 247, endPoint x: 527, endPoint y: 287, distance: 79.2
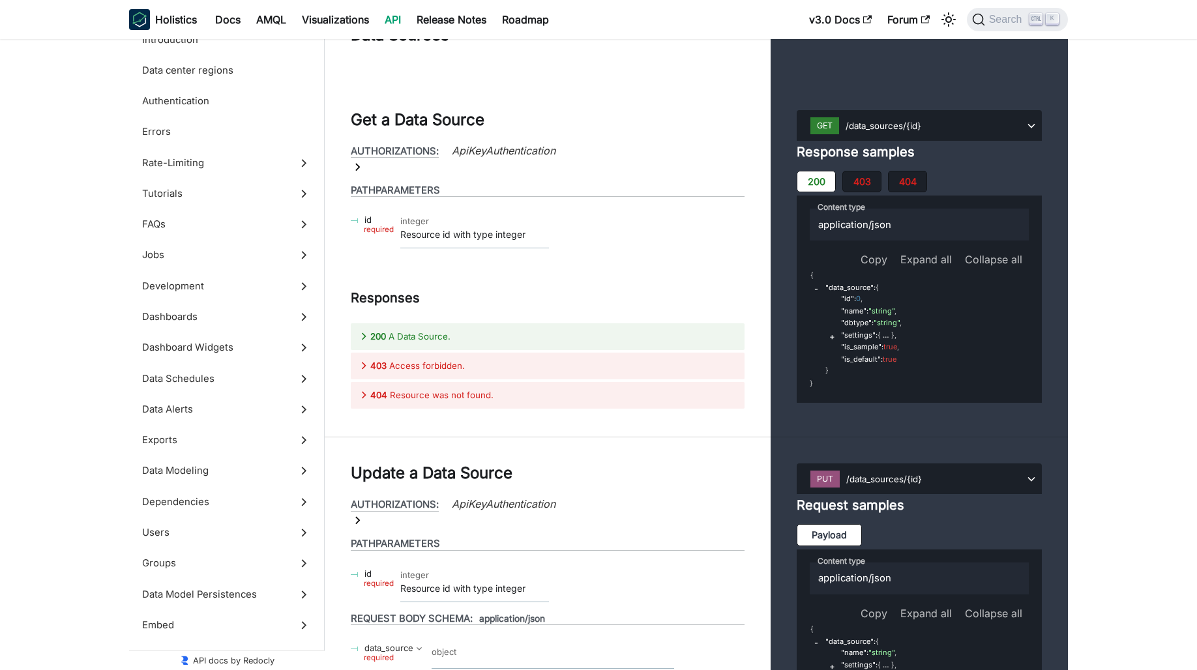
scroll to position [47594, 0]
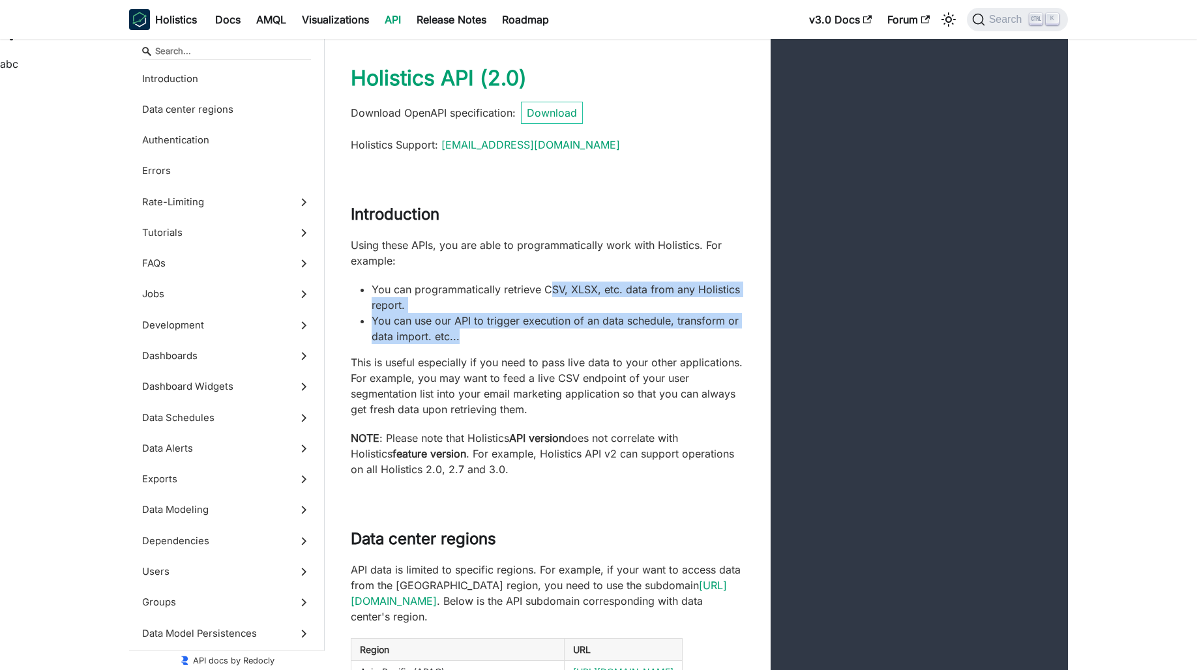
drag, startPoint x: 553, startPoint y: 284, endPoint x: 580, endPoint y: 331, distance: 54.0
click at [580, 331] on ul "You can programmatically retrieve CSV, XLSX, etc. data from any Holistics repor…" at bounding box center [548, 313] width 394 height 63
drag, startPoint x: 580, startPoint y: 331, endPoint x: 560, endPoint y: 336, distance: 20.9
click at [560, 336] on li "You can use our API to trigger execution of an data schedule, transform or data…" at bounding box center [558, 328] width 373 height 31
click at [540, 323] on li "You can use our API to trigger execution of an data schedule, transform or data…" at bounding box center [558, 328] width 373 height 31
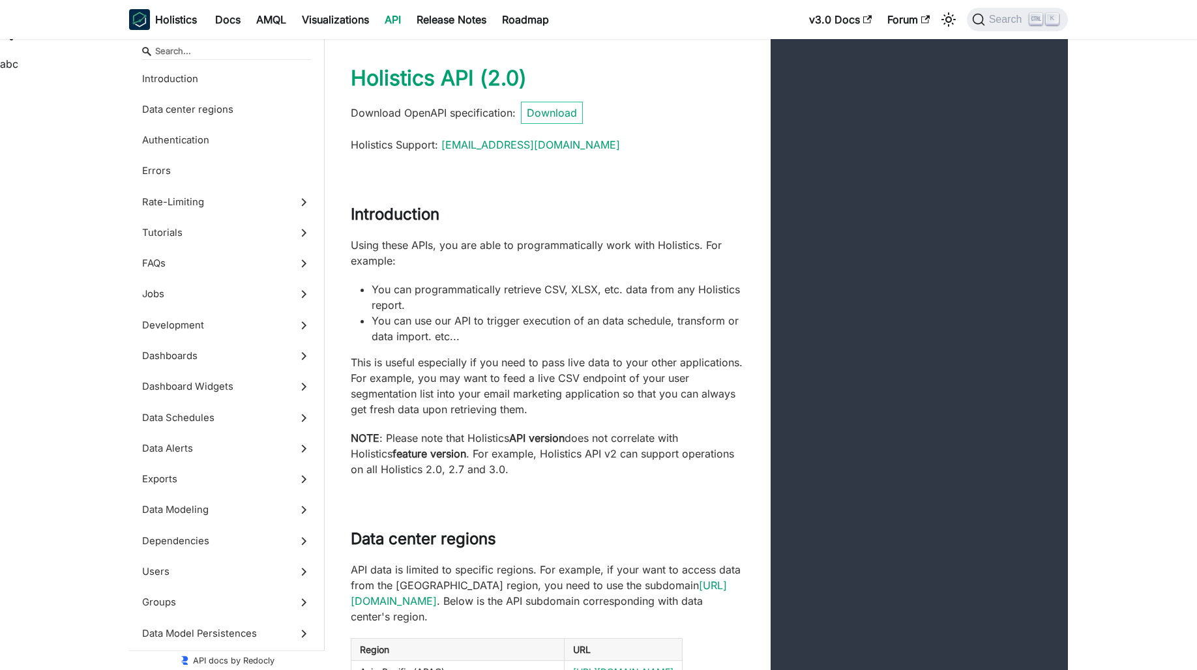
click at [466, 357] on p "This is useful especially if you need to pass live data to your other applicati…" at bounding box center [548, 386] width 394 height 63
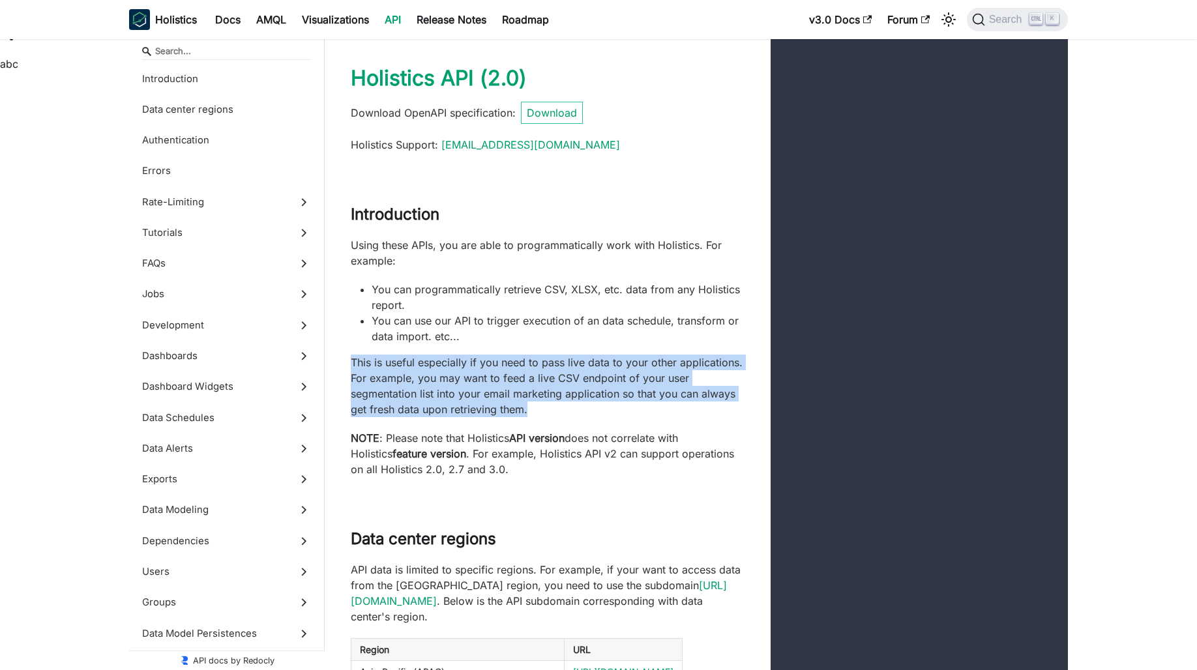
click at [466, 357] on p "This is useful especially if you need to pass live data to your other applicati…" at bounding box center [548, 386] width 394 height 63
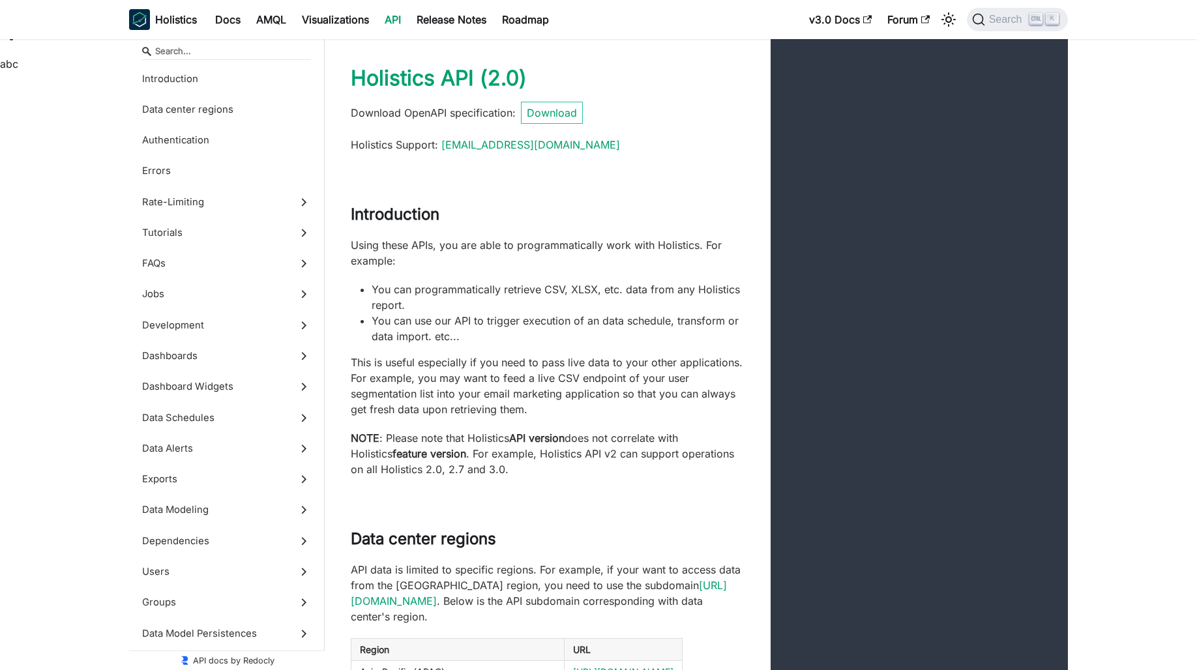
drag, startPoint x: 466, startPoint y: 357, endPoint x: 661, endPoint y: 467, distance: 224.2
click at [660, 467] on p "NOTE : Please note that Holistics API version does not correlate with Holistics…" at bounding box center [548, 453] width 394 height 47
click at [434, 438] on p "NOTE : Please note that Holistics API version does not correlate with Holistics…" at bounding box center [548, 453] width 394 height 47
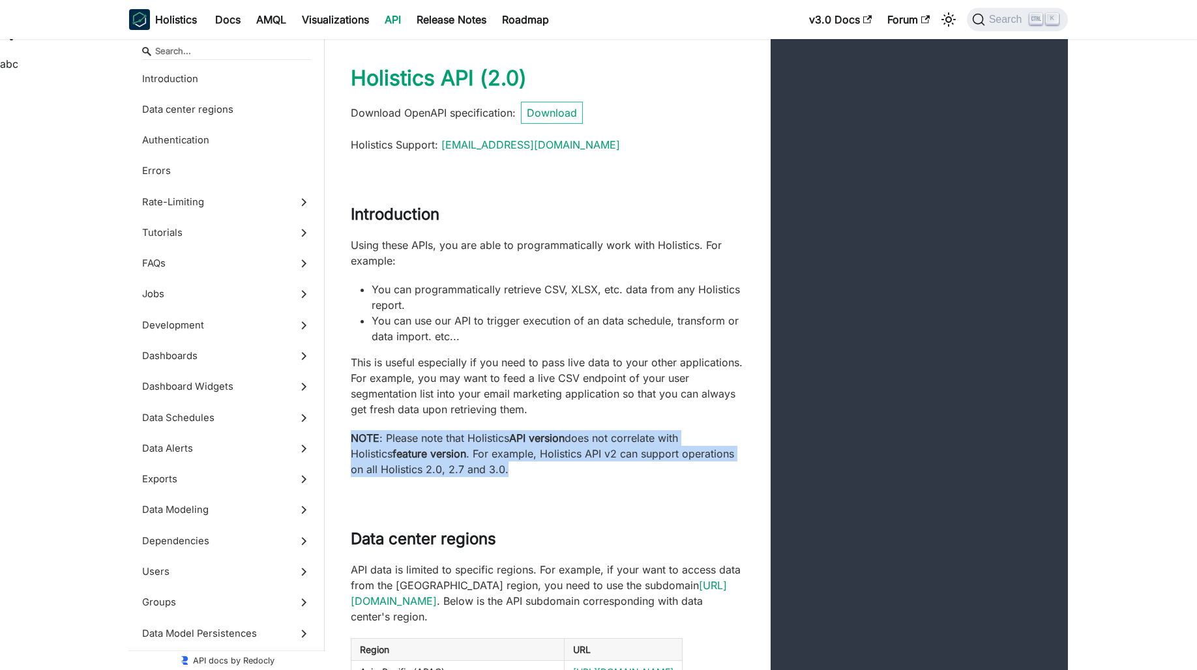
click at [434, 438] on p "NOTE : Please note that Holistics API version does not correlate with Holistics…" at bounding box center [548, 453] width 394 height 47
drag, startPoint x: 434, startPoint y: 438, endPoint x: 554, endPoint y: 486, distance: 129.7
click at [554, 486] on div "Introduction Using these APIs, you are able to programmatically work with Holis…" at bounding box center [696, 341] width 743 height 325
click at [555, 456] on p "NOTE : Please note that Holistics API version does not correlate with Holistics…" at bounding box center [548, 453] width 394 height 47
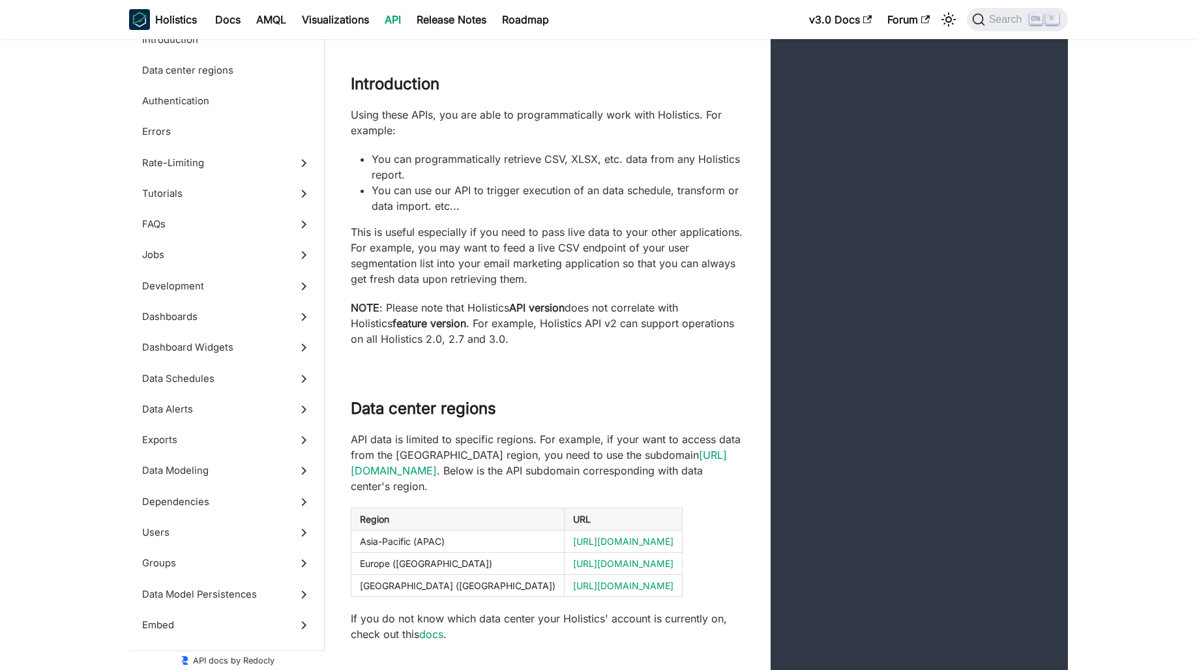
scroll to position [196, 0]
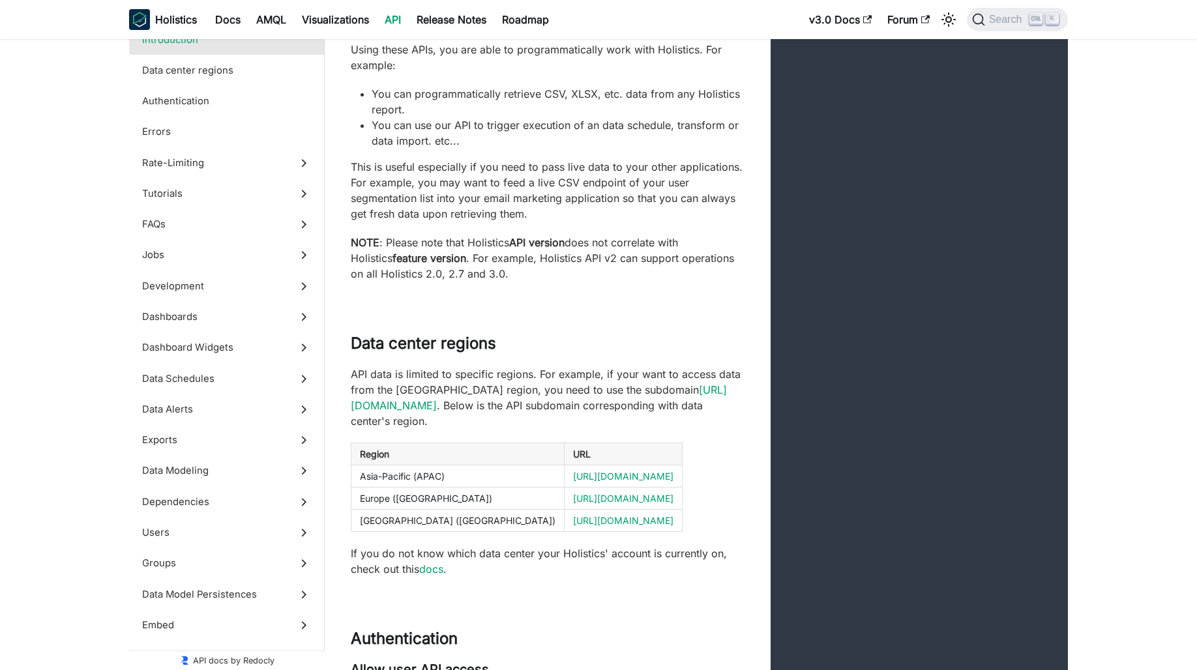
click at [507, 370] on p "API data is limited to specific regions. For example, if your want to access da…" at bounding box center [548, 397] width 394 height 63
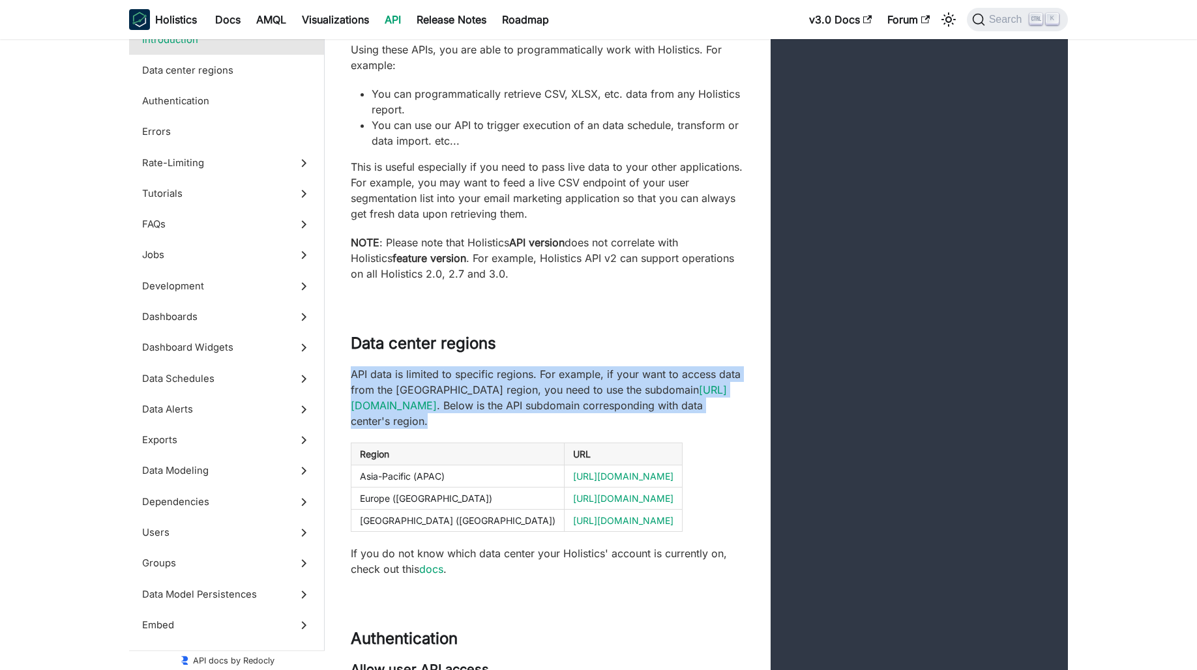
click at [507, 370] on p "API data is limited to specific regions. For example, if your want to access da…" at bounding box center [548, 397] width 394 height 63
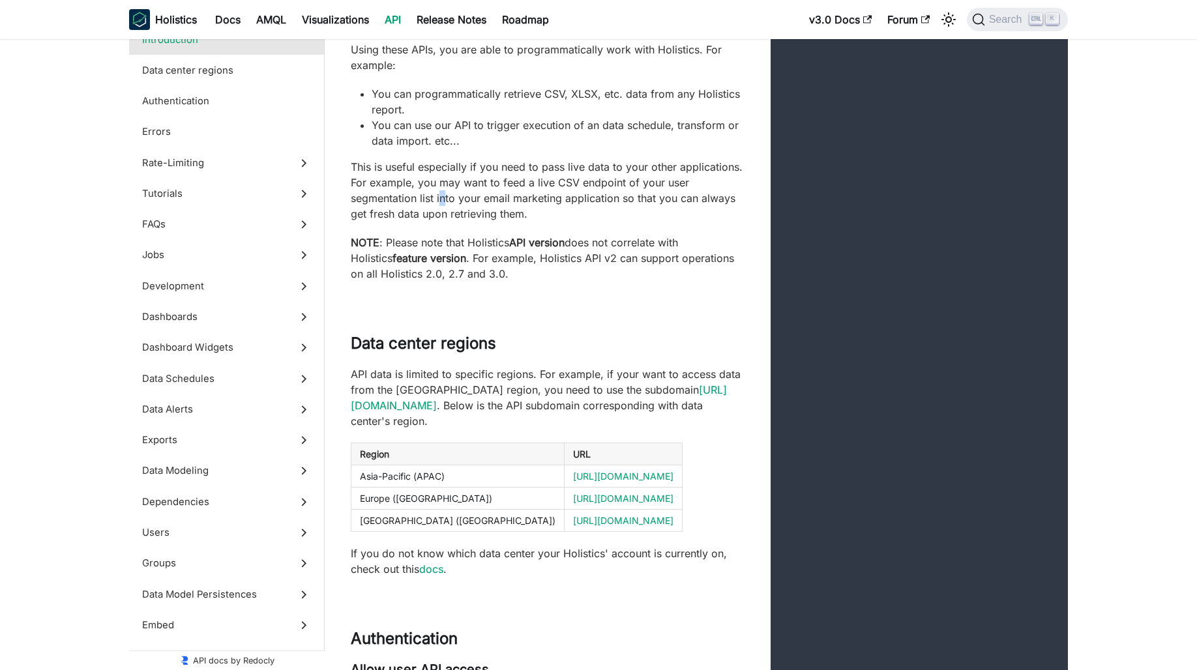
drag, startPoint x: 507, startPoint y: 370, endPoint x: 443, endPoint y: 194, distance: 186.6
click at [443, 194] on p "This is useful especially if you need to pass live data to your other applicati…" at bounding box center [548, 190] width 394 height 63
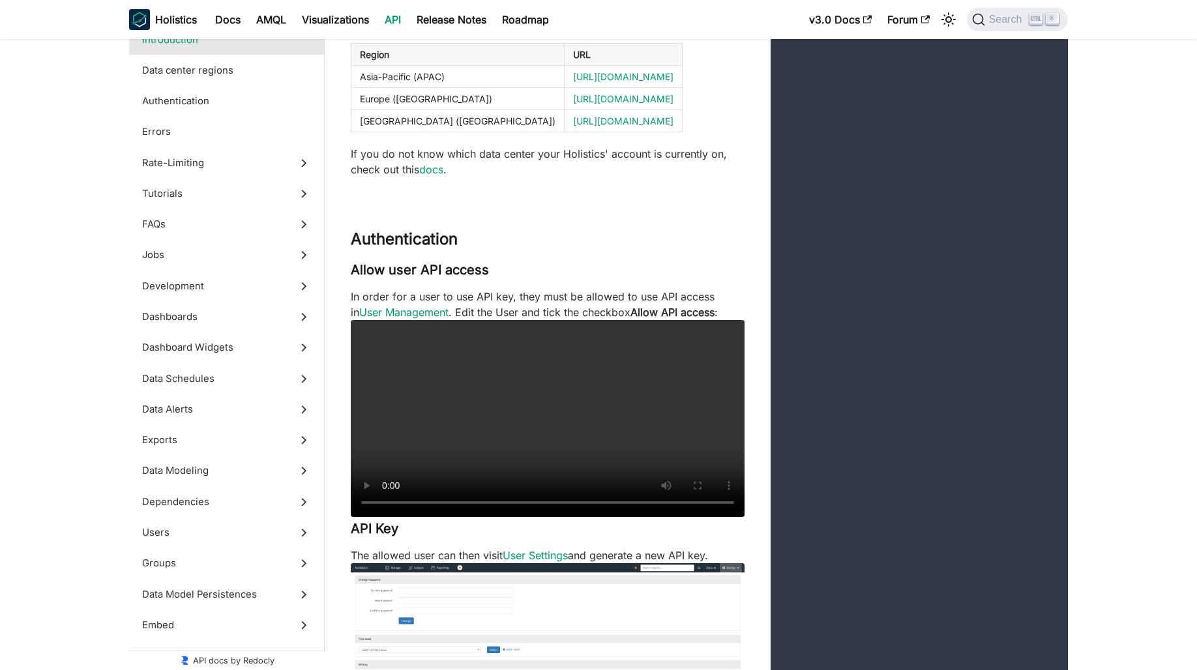
scroll to position [652, 0]
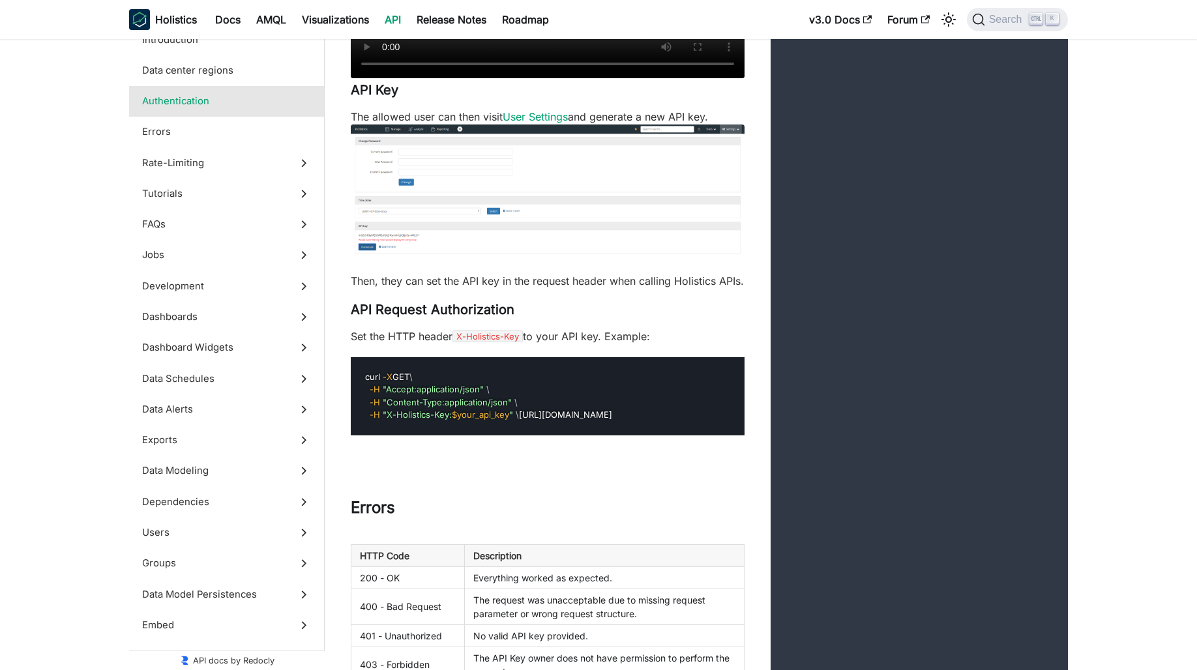
scroll to position [1043, 0]
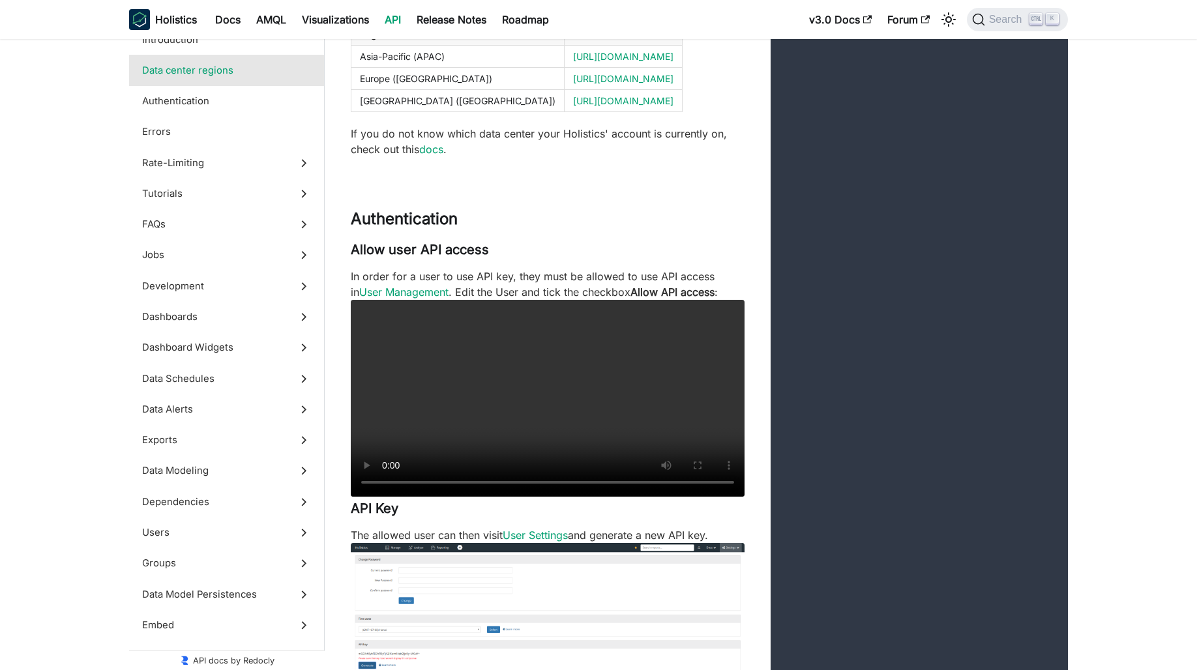
scroll to position [522, 0]
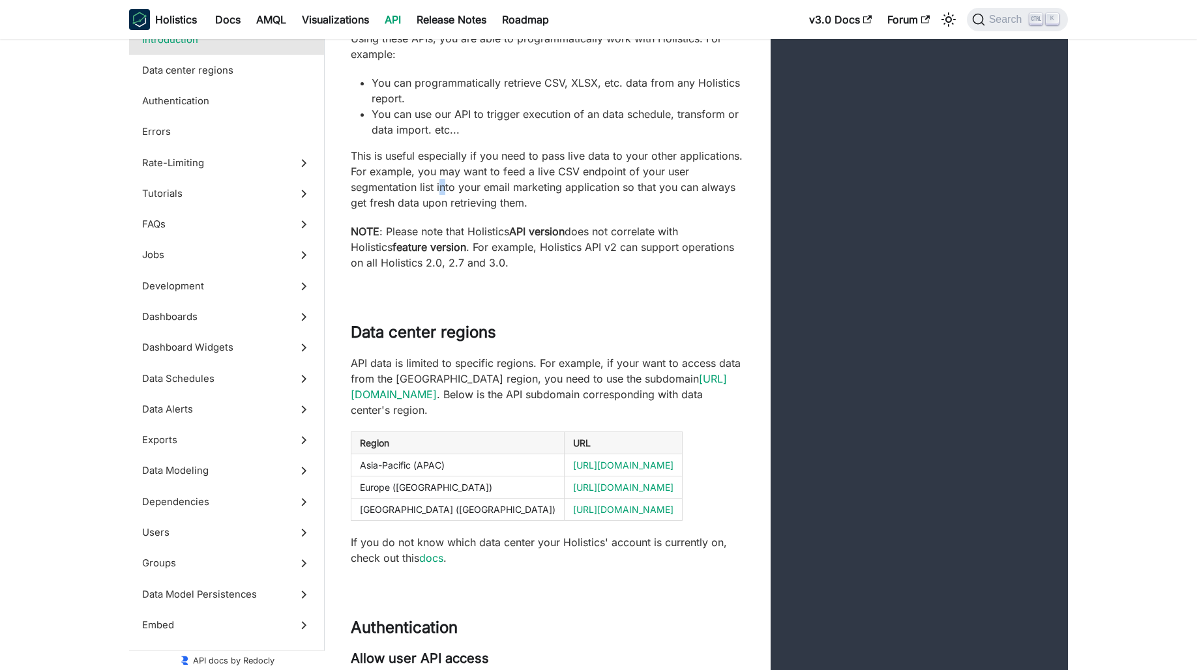
scroll to position [130, 0]
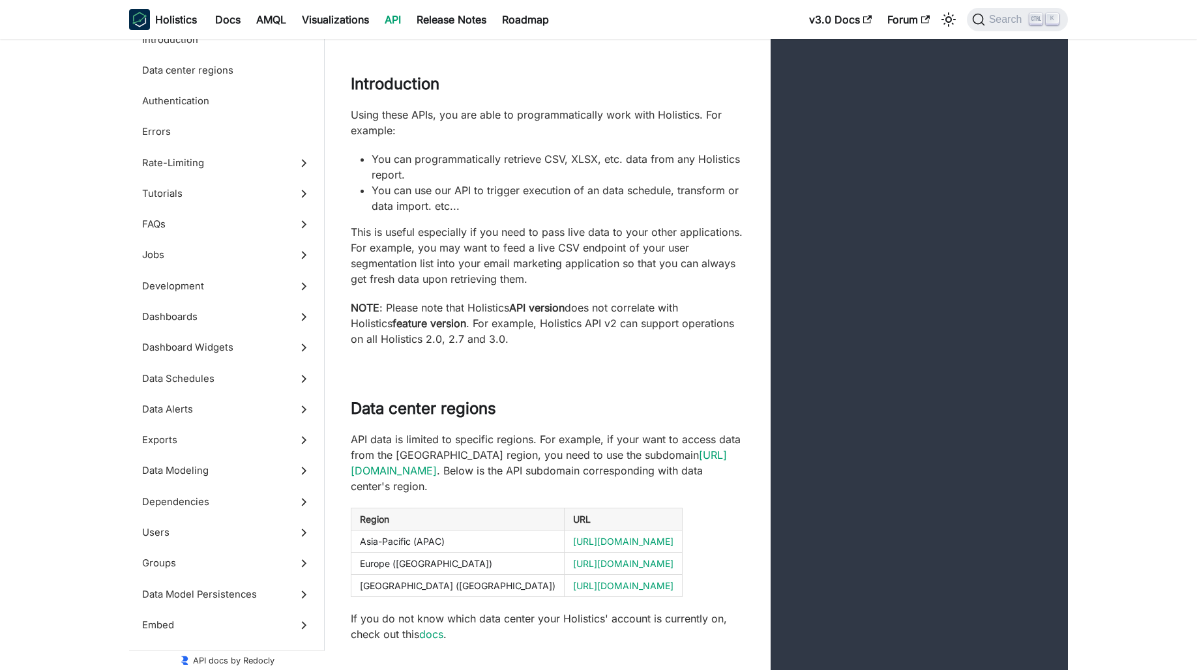
click at [579, 254] on p "This is useful especially if you need to pass live data to your other applicati…" at bounding box center [548, 255] width 394 height 63
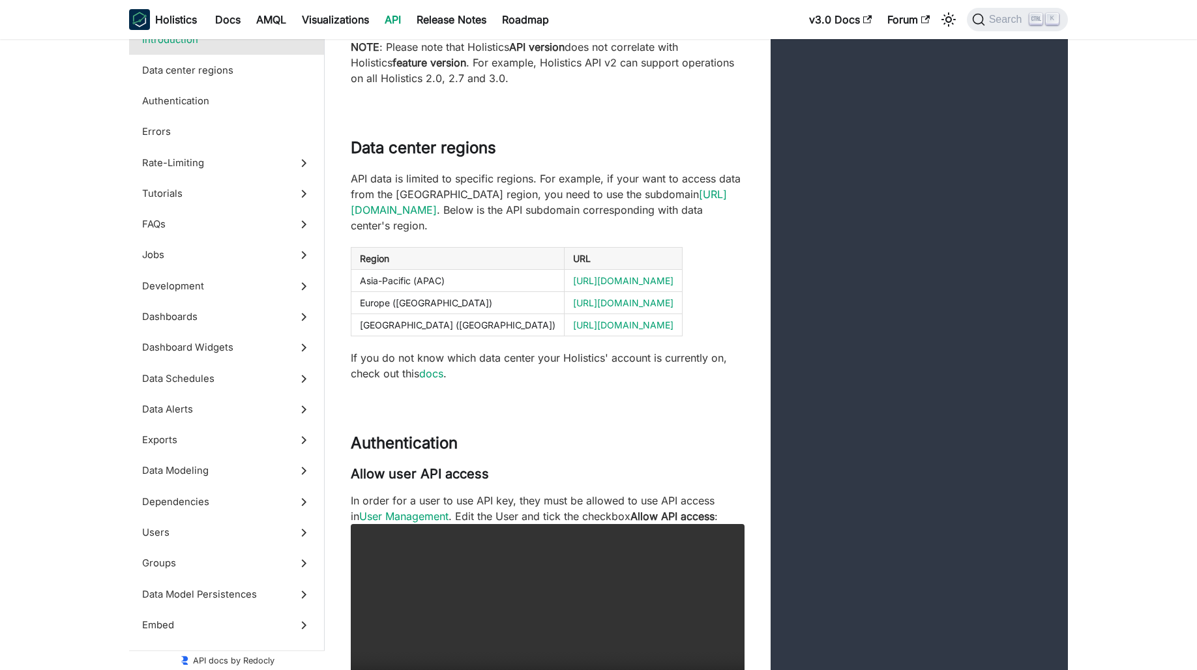
scroll to position [587, 0]
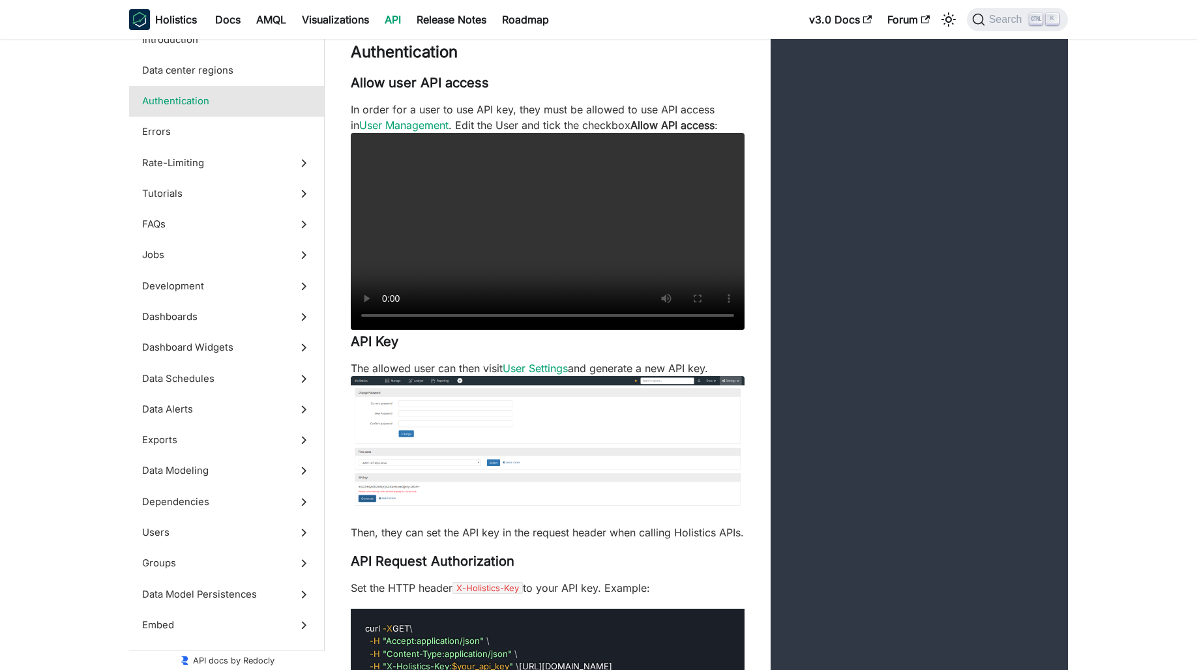
scroll to position [978, 0]
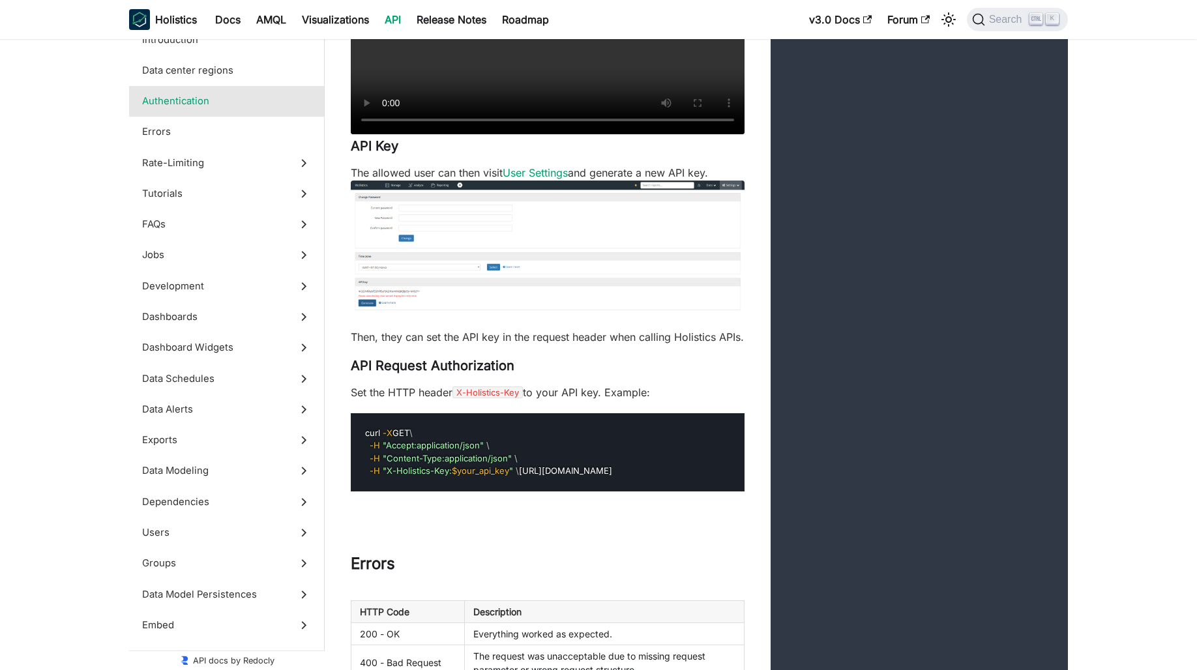
drag, startPoint x: 563, startPoint y: 506, endPoint x: 413, endPoint y: 449, distance: 161.1
click at [413, 449] on pre "curl -X GET \ -H "Accept:application/json" \ -H "Content-Type:application/json"…" at bounding box center [548, 452] width 394 height 78
click at [633, 492] on pre "curl -X GET \ -H "Accept:application/json" \ -H "Content-Type:application/json"…" at bounding box center [548, 452] width 394 height 78
drag, startPoint x: 564, startPoint y: 508, endPoint x: 332, endPoint y: 450, distance: 238.6
click at [332, 450] on div "Allow user API access In order for a user to use API key, they must be allowed …" at bounding box center [548, 185] width 446 height 612
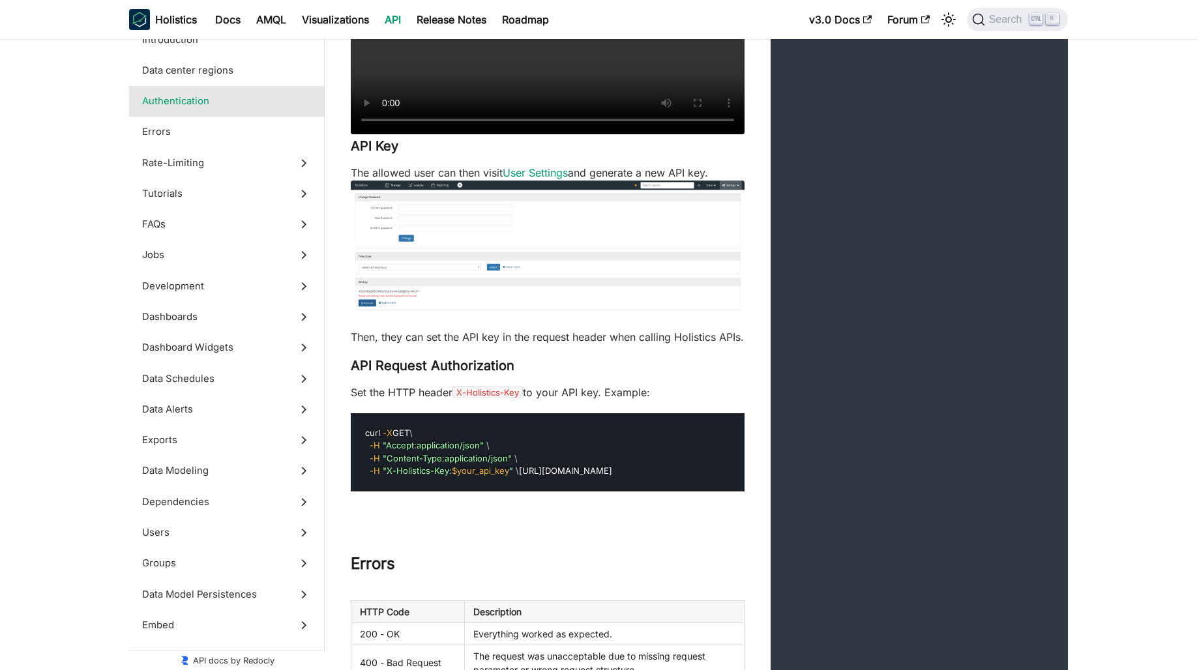
copy code "curl -X GET \ -H "Accept:application/json" \ -H "Content-Type:application/json"…"
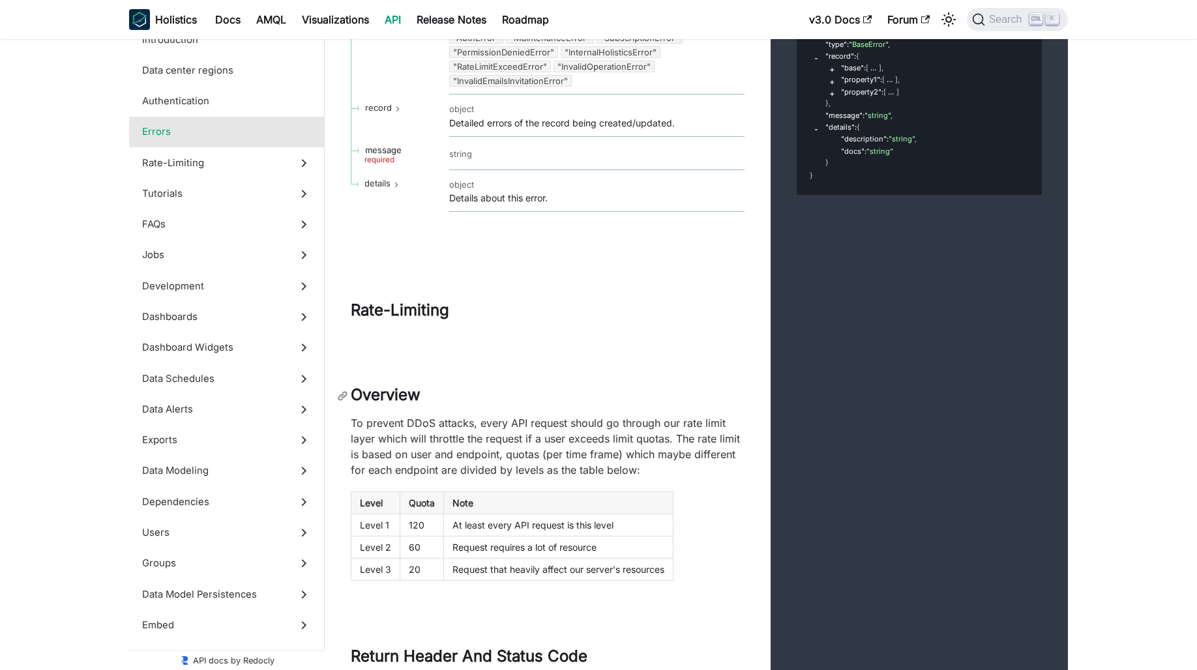
scroll to position [2608, 0]
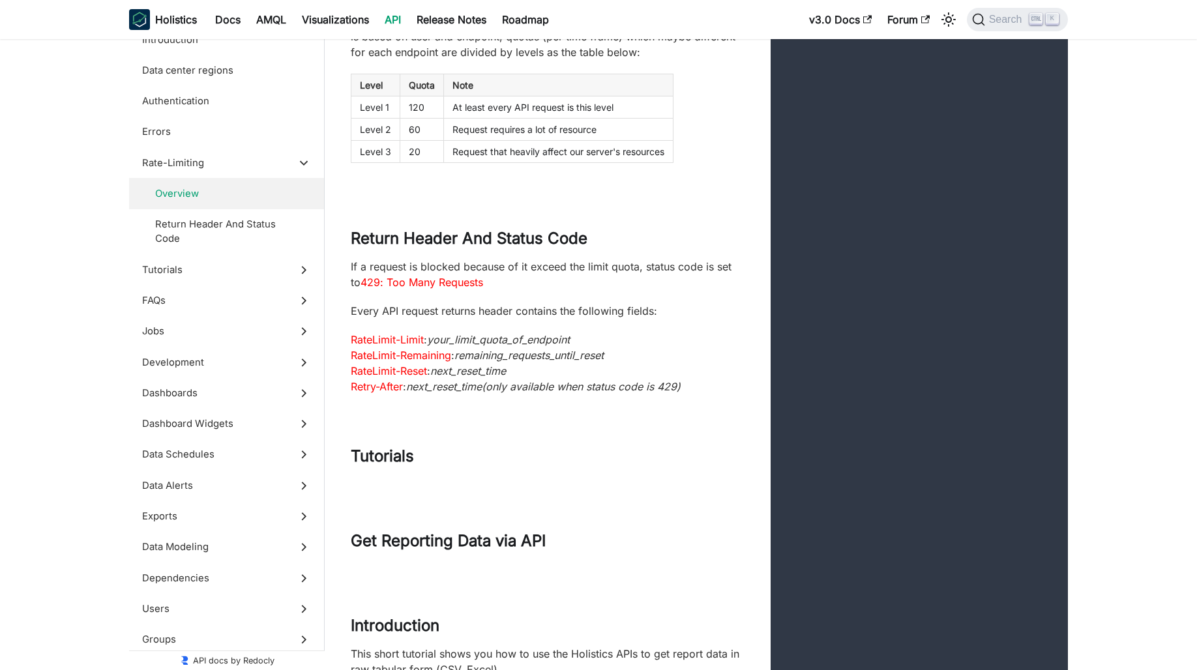
scroll to position [2999, 0]
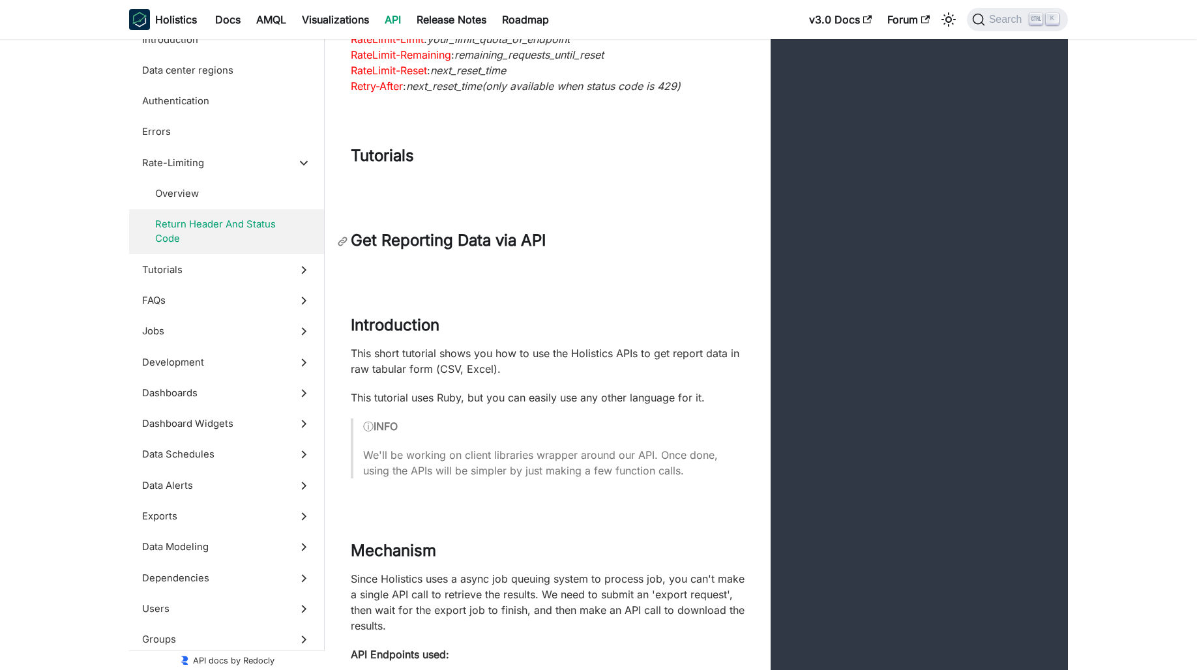
scroll to position [3520, 0]
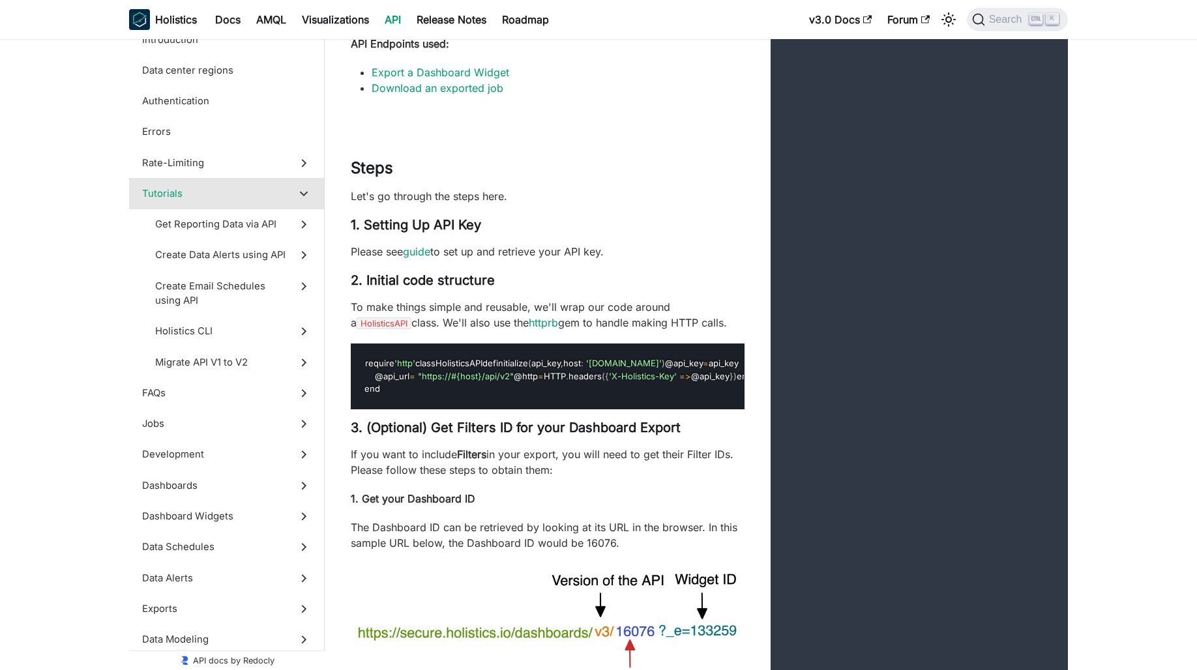
scroll to position [3911, 0]
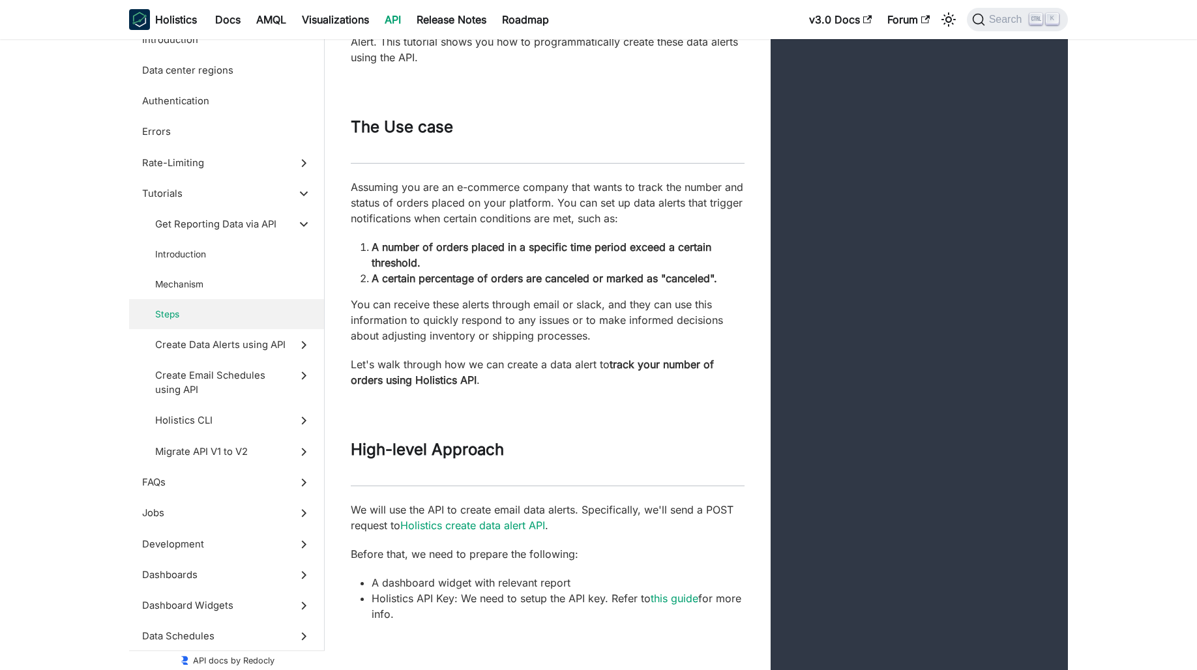
scroll to position [6780, 0]
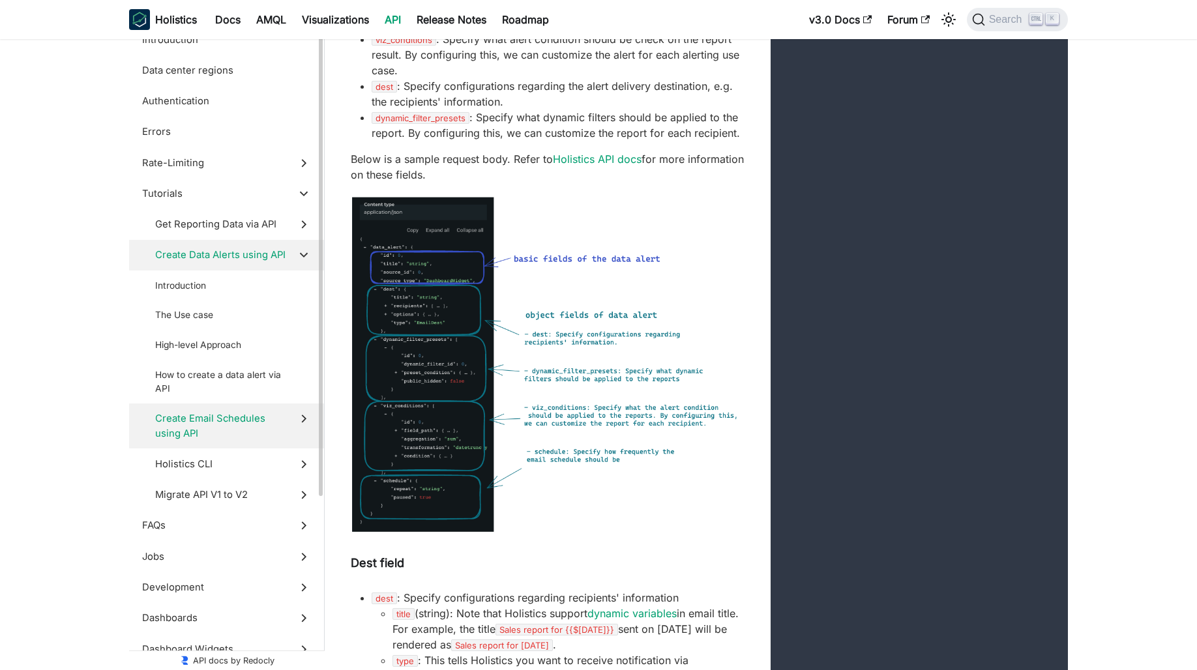
scroll to position [7823, 0]
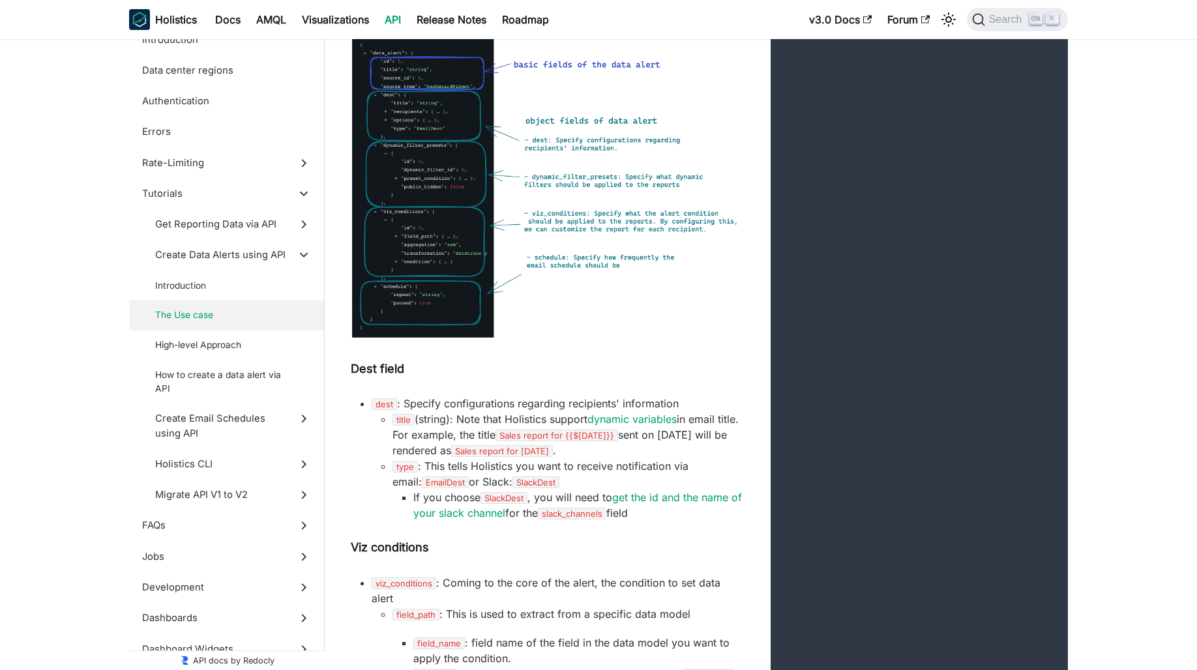
scroll to position [8149, 0]
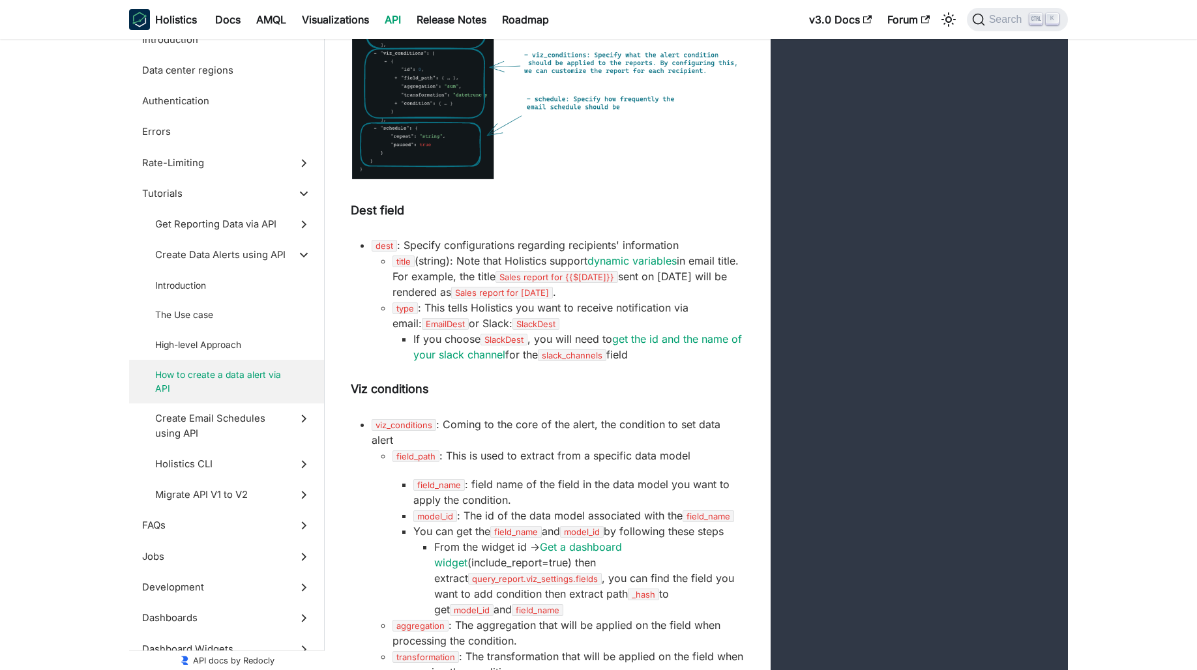
scroll to position [8084, 0]
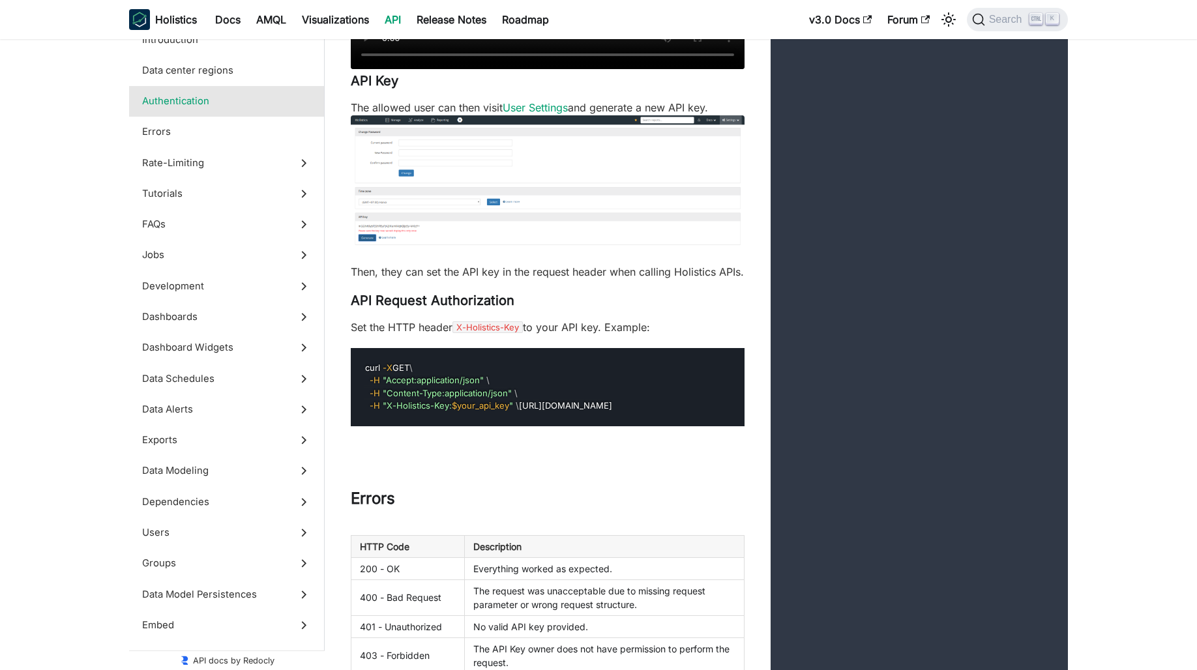
scroll to position [1108, 0]
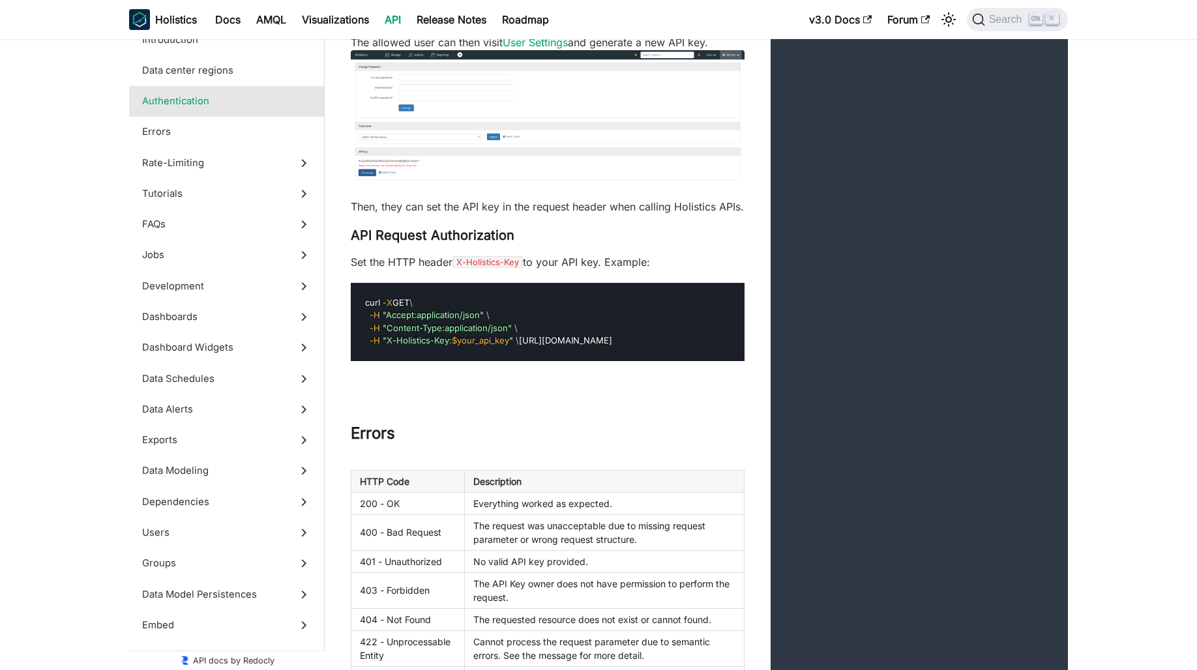
click at [576, 361] on pre "curl -X GET \ -H "Accept:application/json" \ -H "Content-Type:application/json"…" at bounding box center [548, 322] width 394 height 78
drag, startPoint x: 589, startPoint y: 383, endPoint x: 328, endPoint y: 316, distance: 269.7
click at [328, 316] on div "Allow user API access In order for a user to use API key, they must be allowed …" at bounding box center [548, 55] width 446 height 612
copy code "curl -X GET \ -H "Accept:application/json" \ -H "Content-Type:application/json"…"
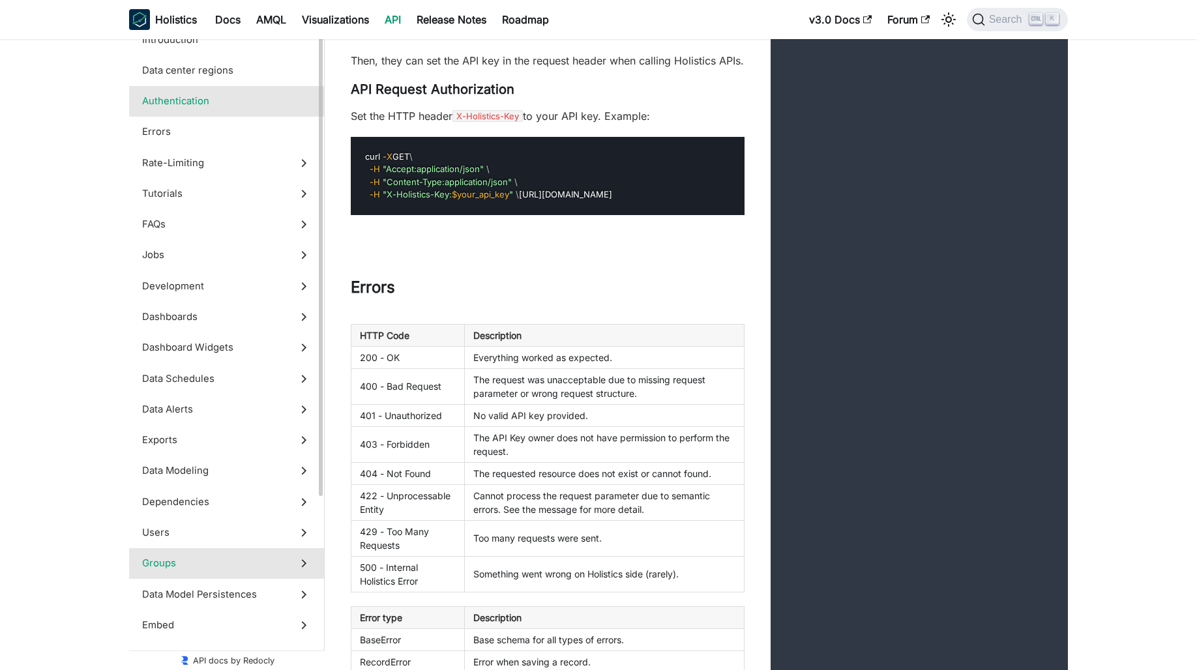
scroll to position [1434, 0]
